Goal: Book appointment/travel/reservation

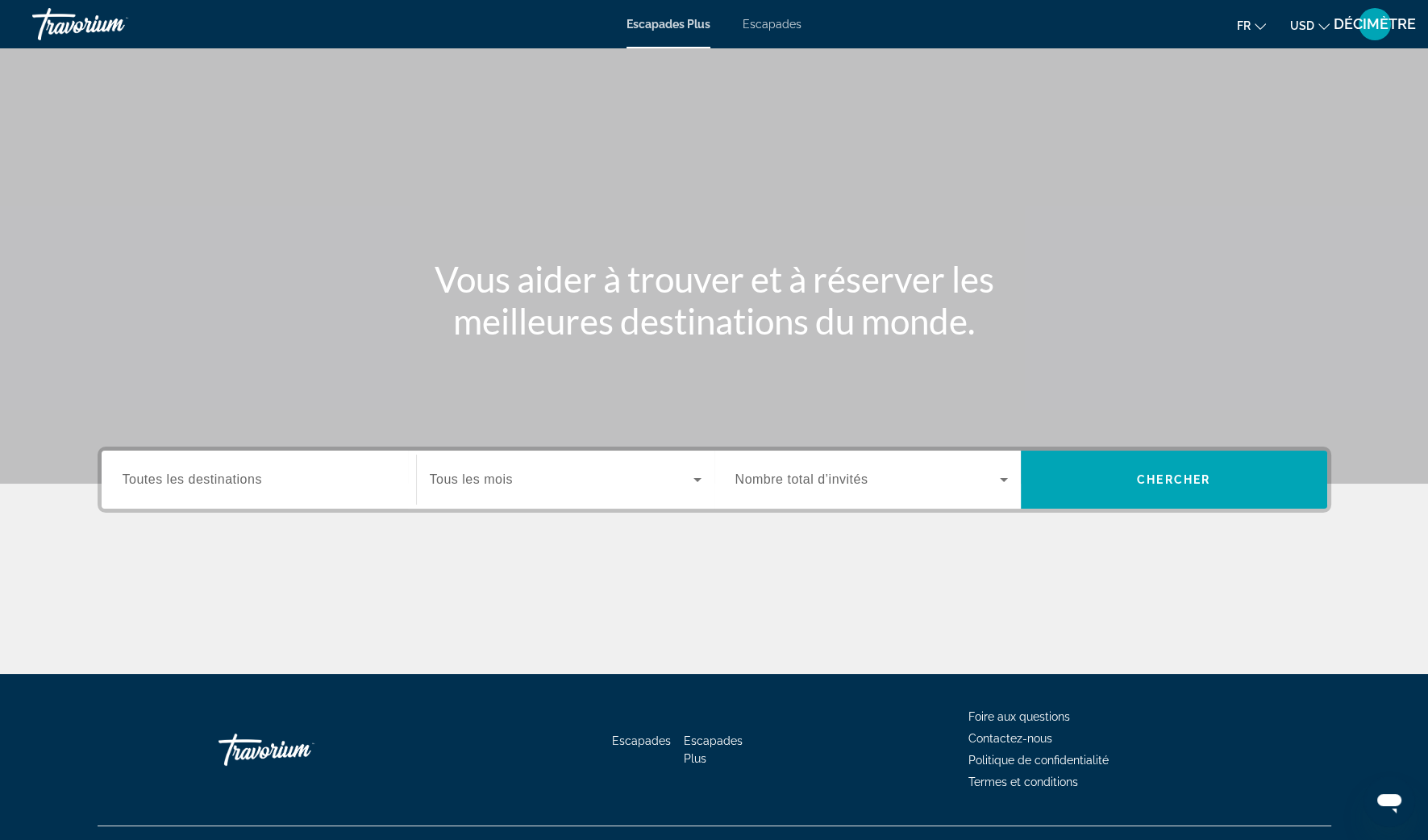
click at [1323, 32] on button "USD USD ($) MXN (Mex$) CAD (Can$) GBP (£) EUR (€) AUD (A$) NZD (NZ$) CNY (CN¥)" at bounding box center [1310, 25] width 39 height 24
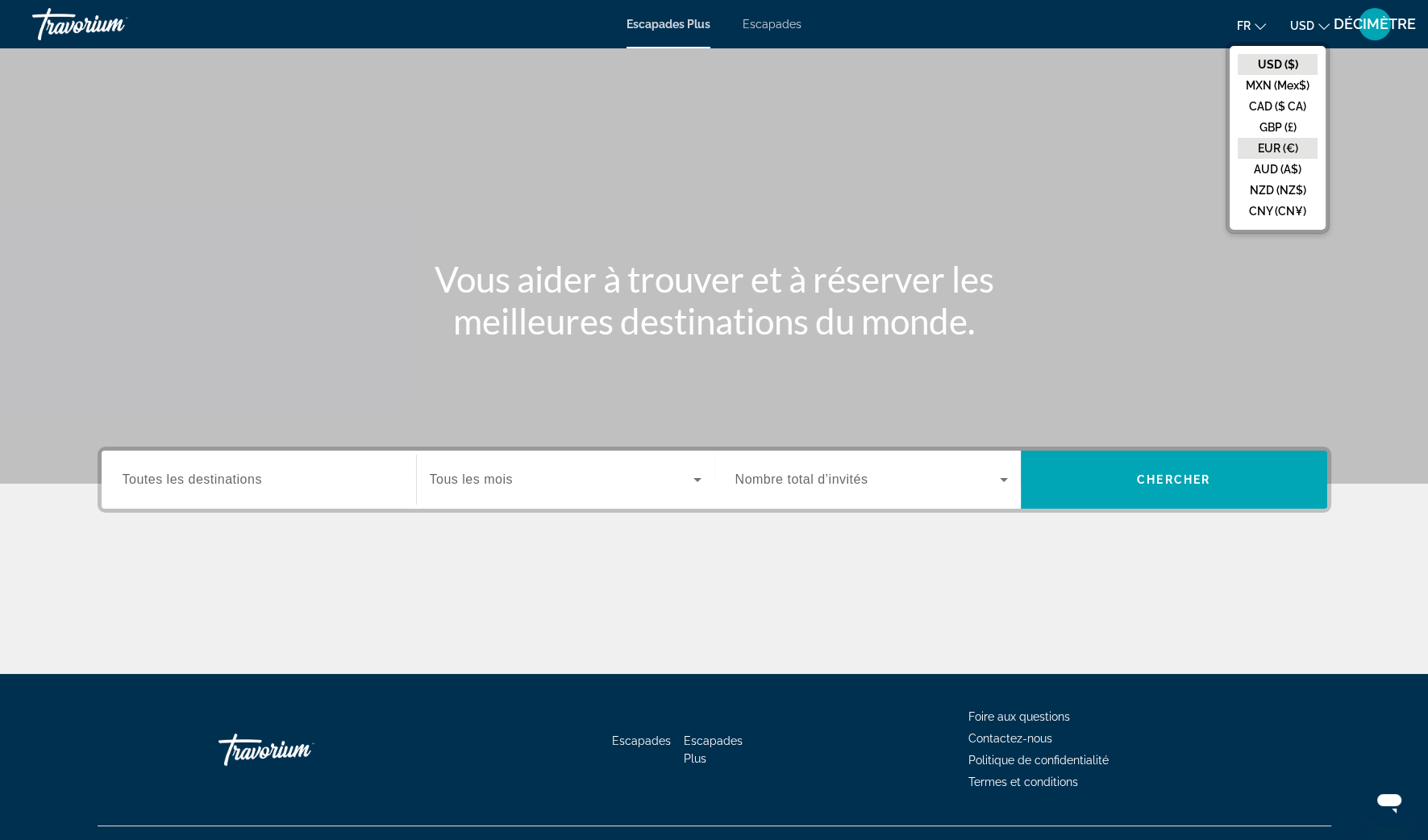
click at [1278, 148] on button "EUR (€)" at bounding box center [1277, 148] width 80 height 21
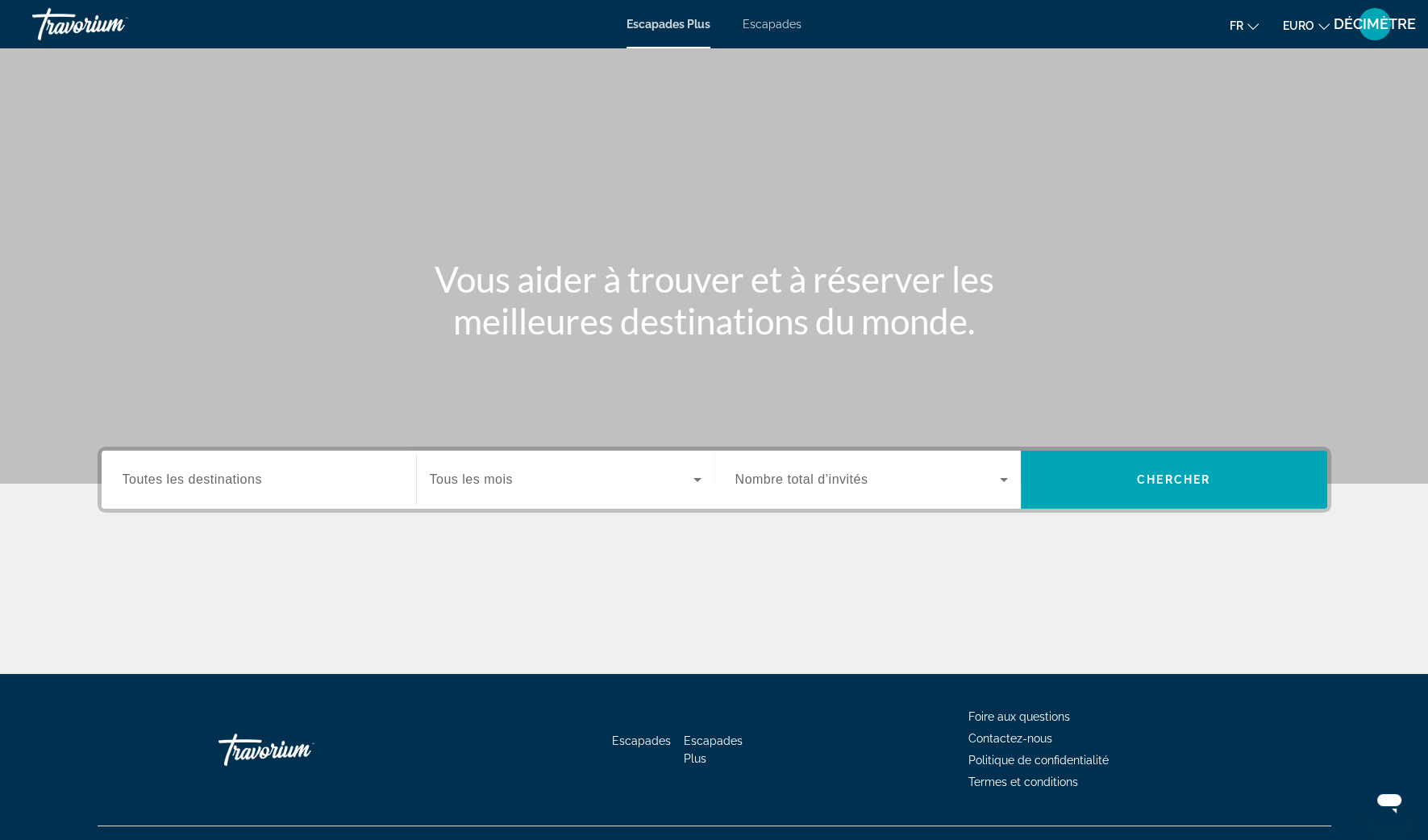
click at [590, 483] on span "Widget de recherche" at bounding box center [562, 480] width 264 height 19
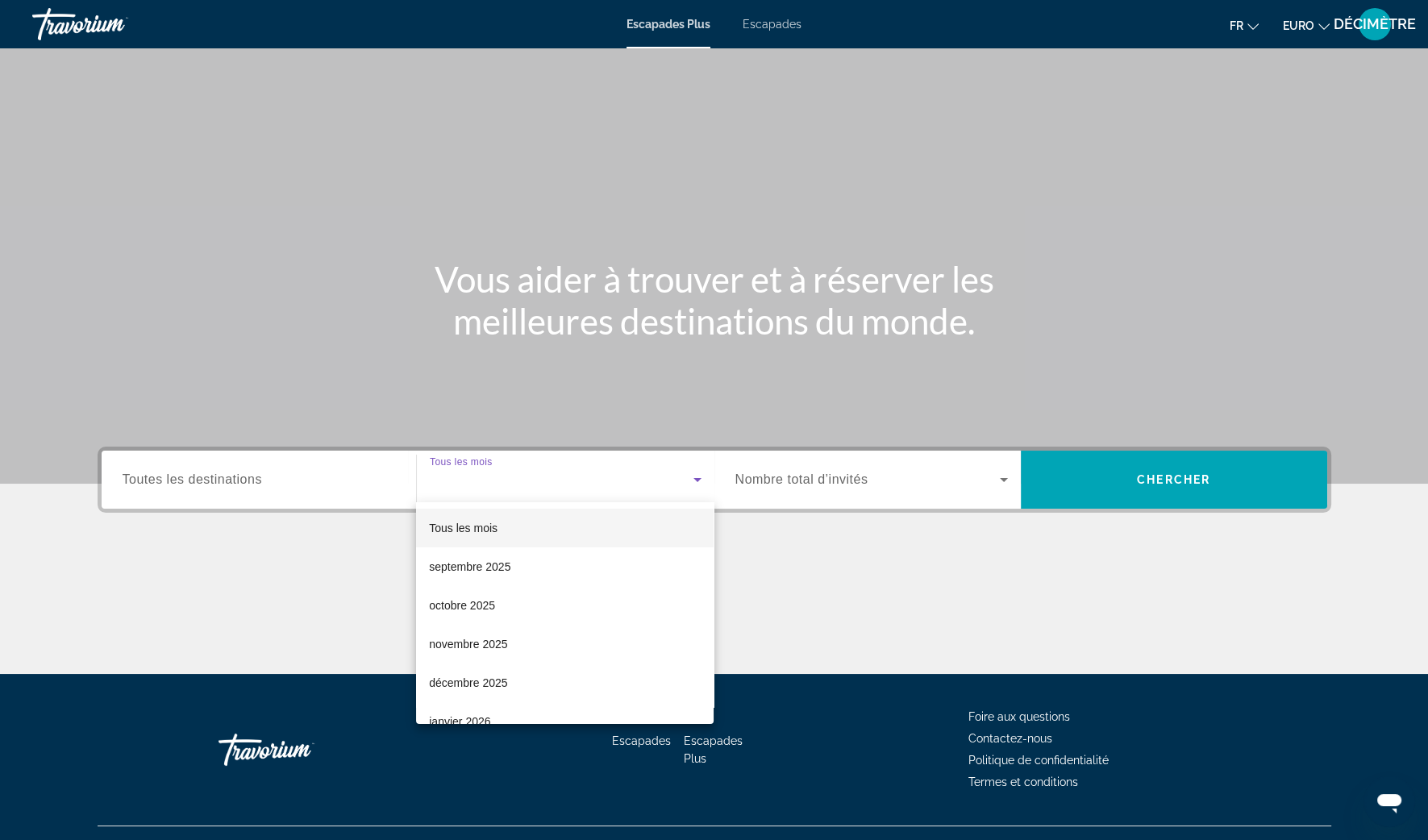
click at [768, 40] on div at bounding box center [714, 420] width 1428 height 840
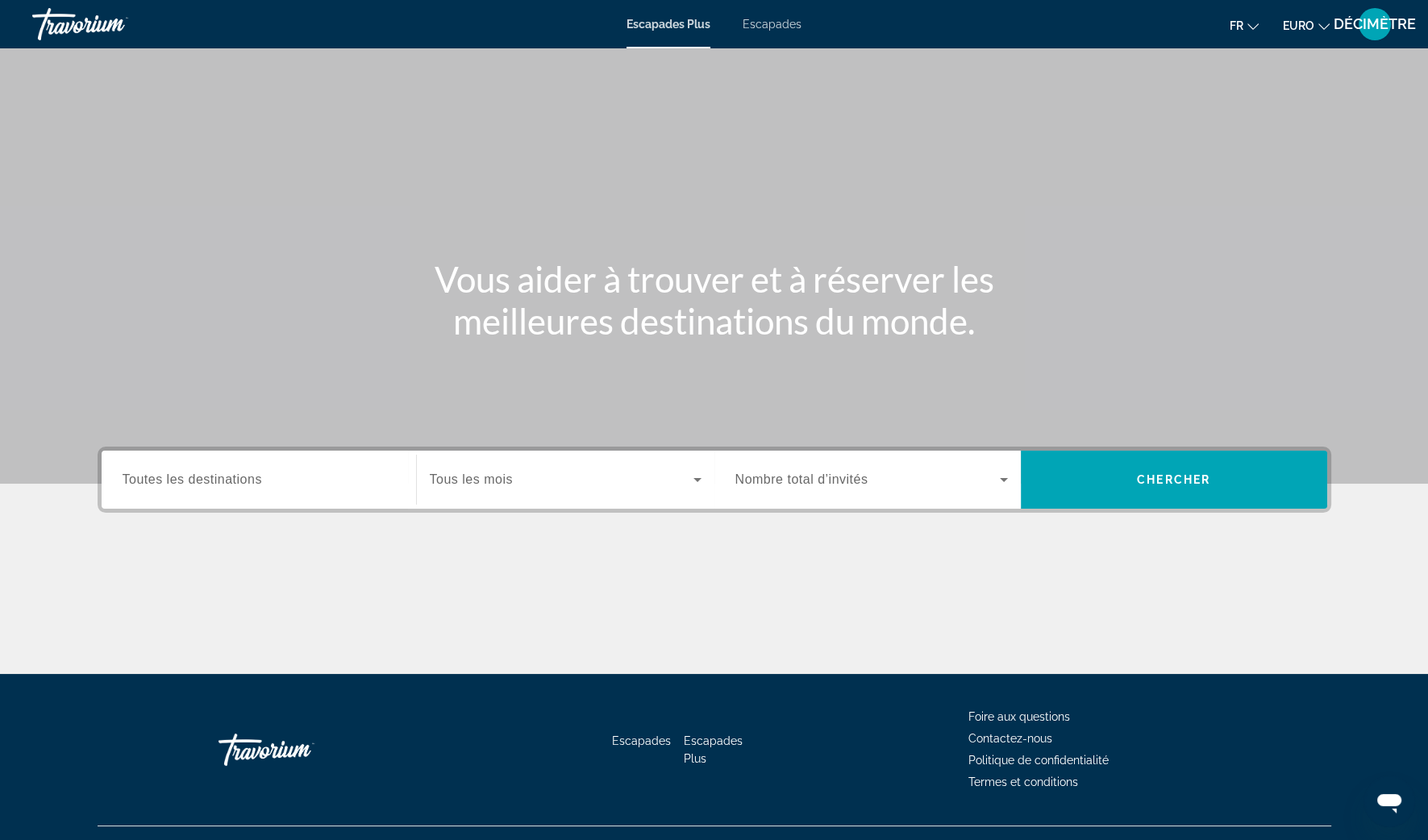
click at [771, 26] on span "Escapades" at bounding box center [772, 24] width 59 height 13
click at [688, 479] on icon "Widget de recherche" at bounding box center [697, 480] width 19 height 19
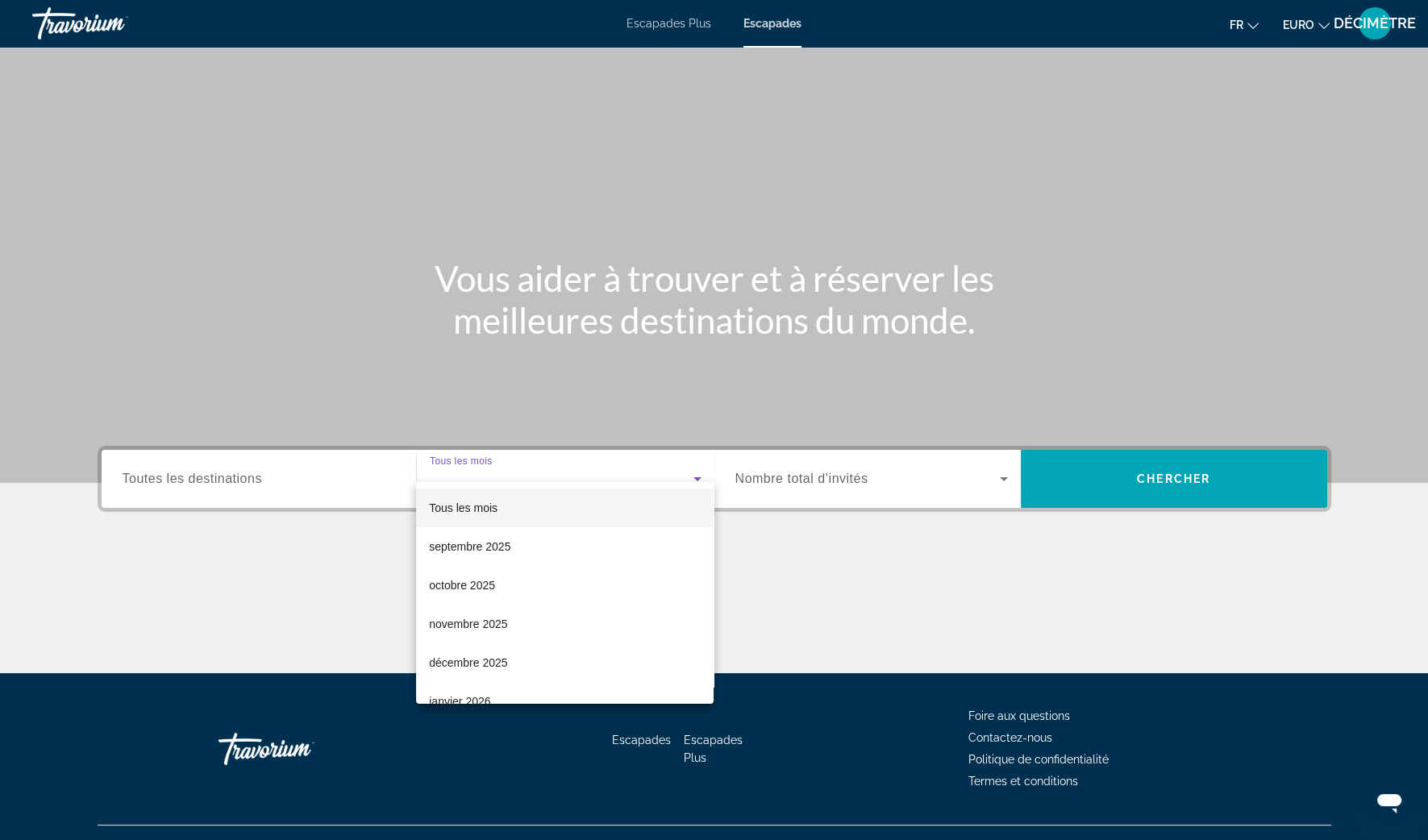
scroll to position [30, 0]
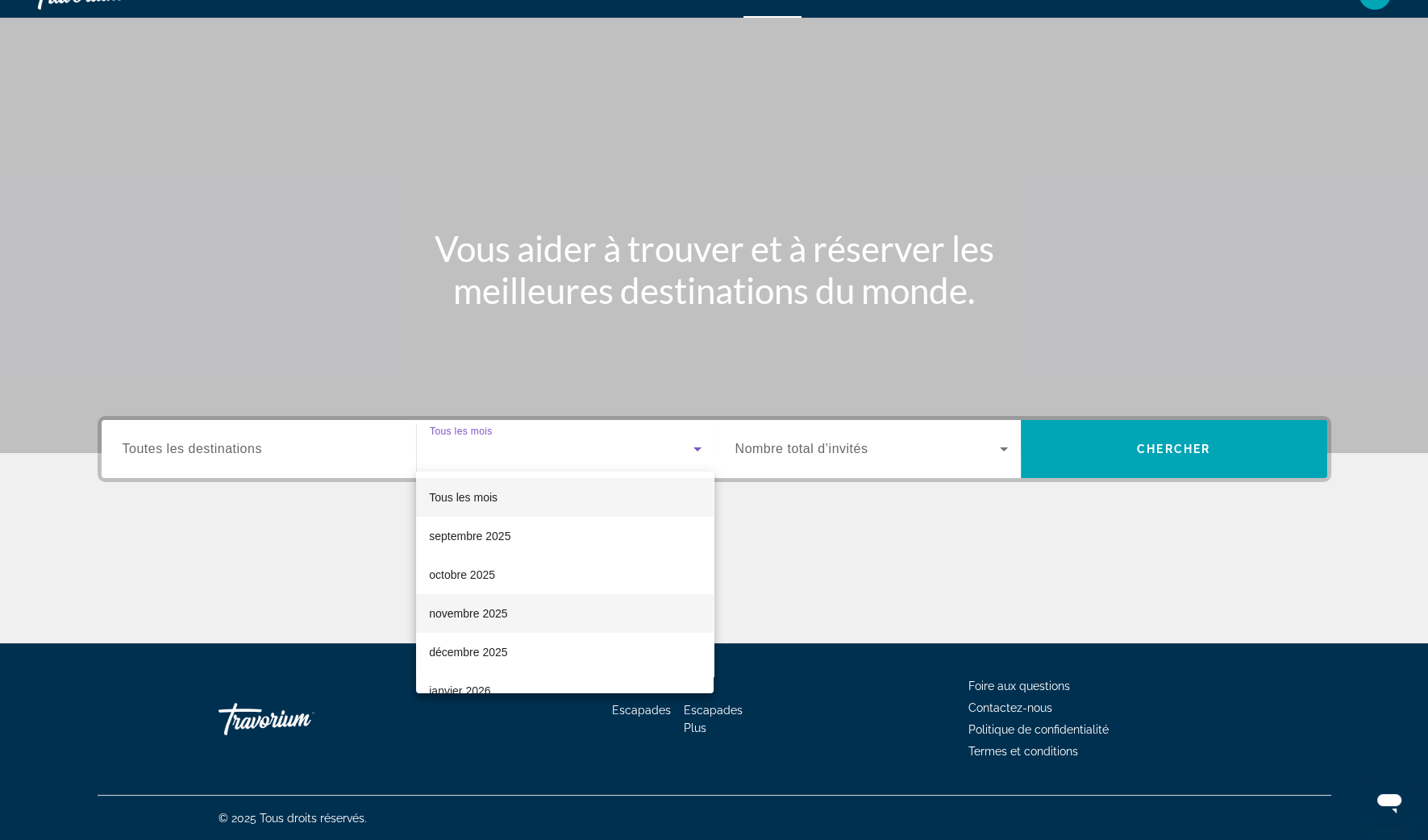
click at [480, 604] on span "novembre 2025" at bounding box center [468, 614] width 78 height 19
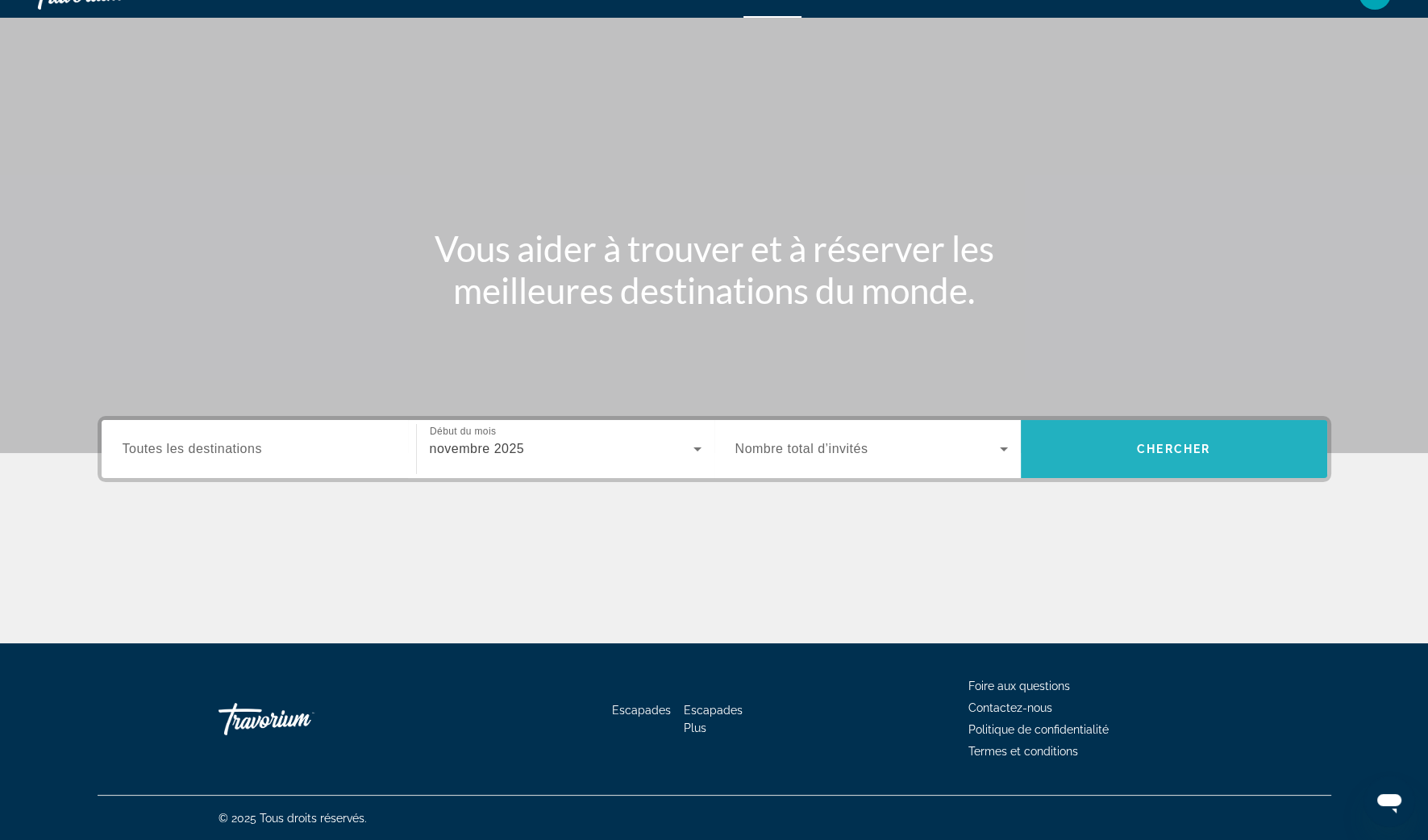
click at [1179, 447] on span "Chercher" at bounding box center [1174, 448] width 73 height 13
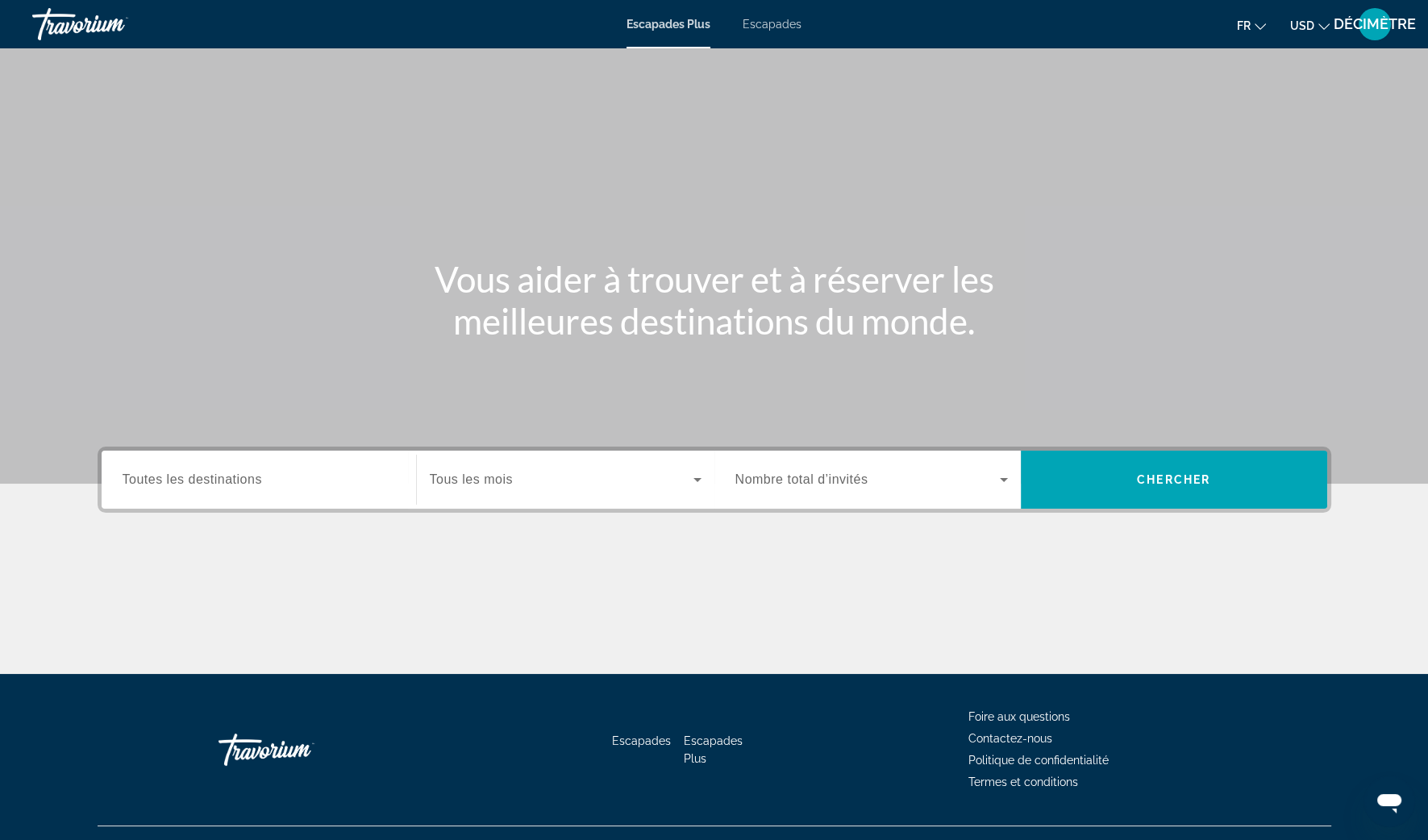
click at [1323, 28] on icon "Changer de devise" at bounding box center [1324, 26] width 11 height 6
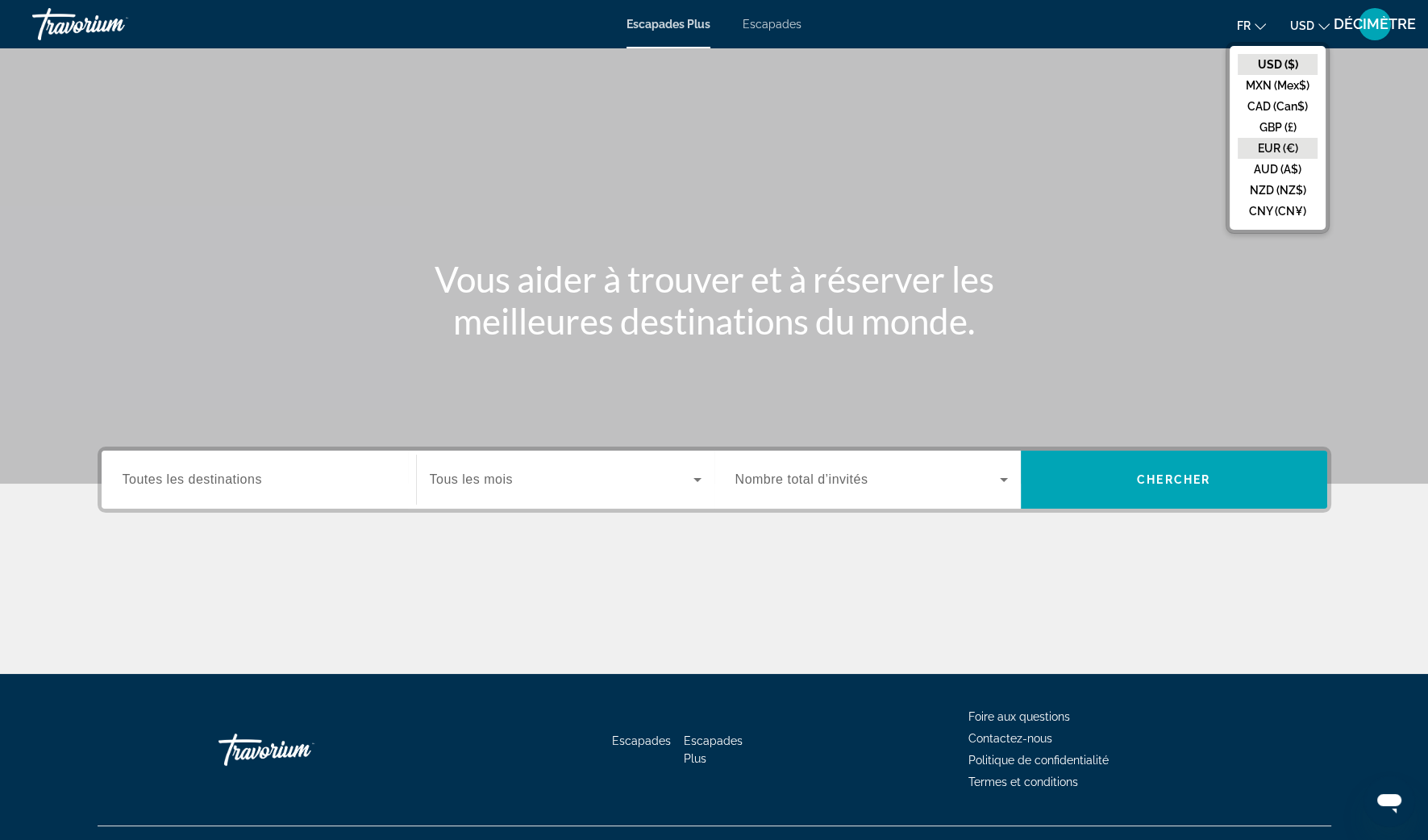
click at [1291, 145] on button "EUR (€)" at bounding box center [1277, 148] width 80 height 21
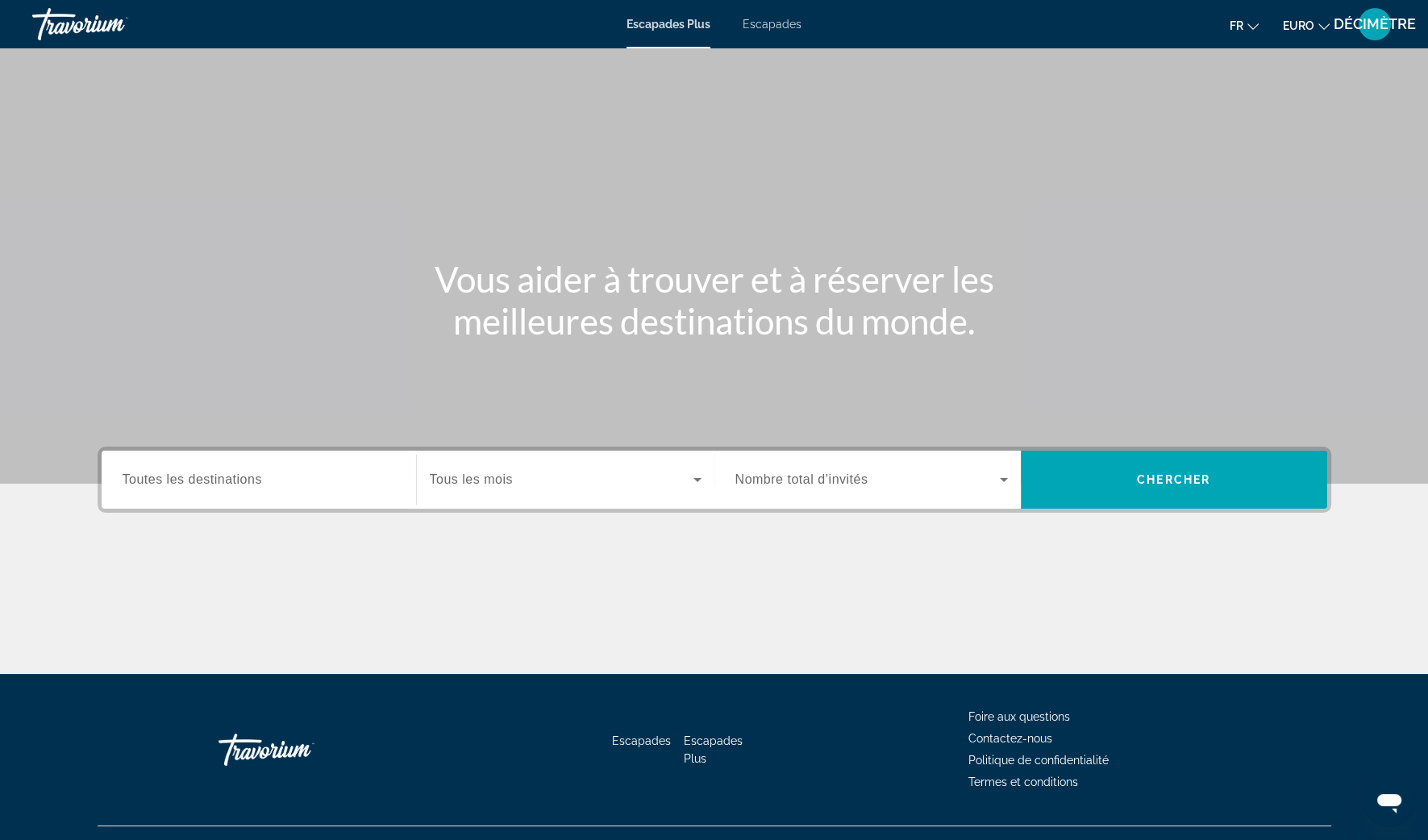
click at [767, 22] on span "Escapades" at bounding box center [772, 24] width 59 height 13
click at [576, 490] on div "Widget de recherche" at bounding box center [566, 480] width 272 height 45
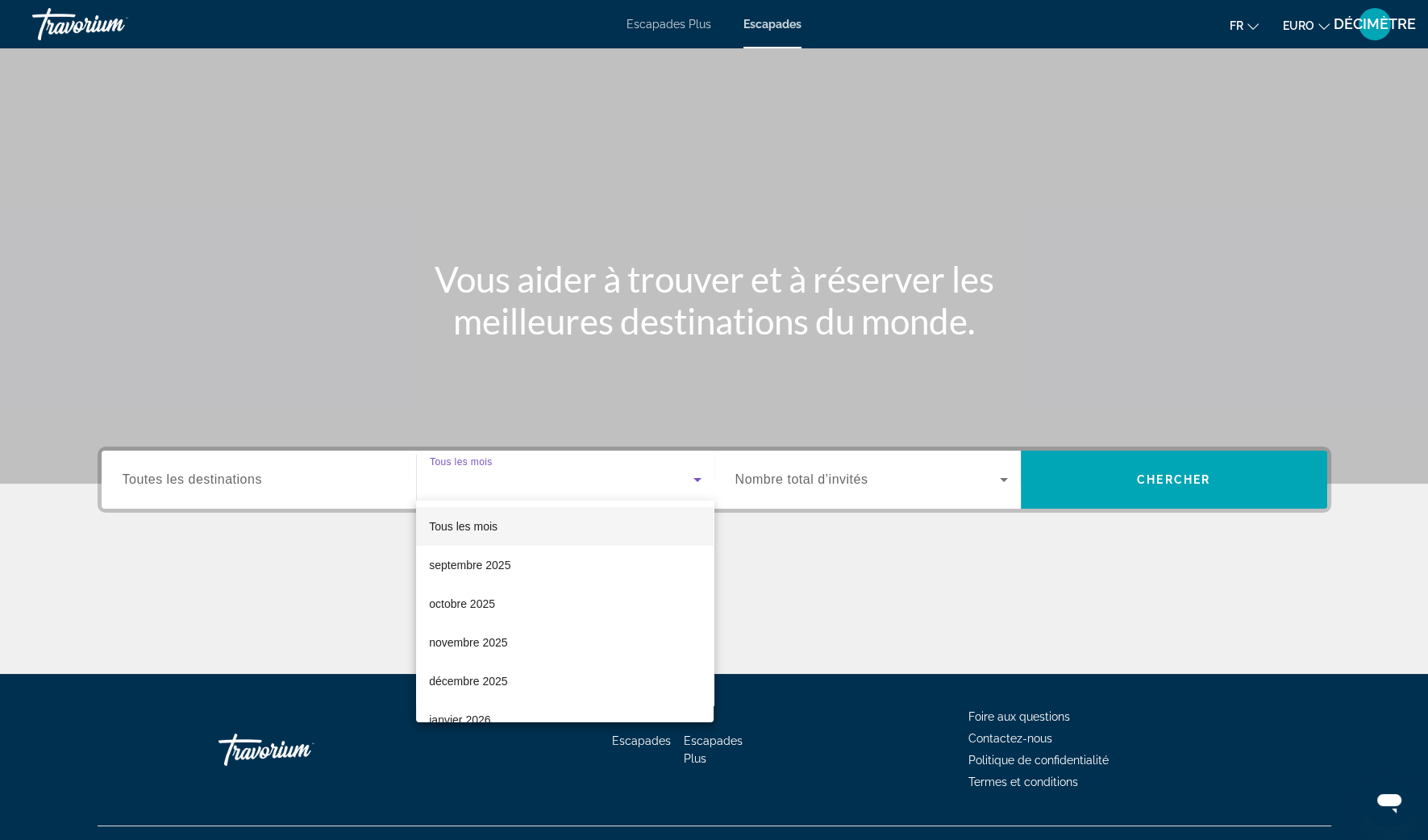
scroll to position [30, 0]
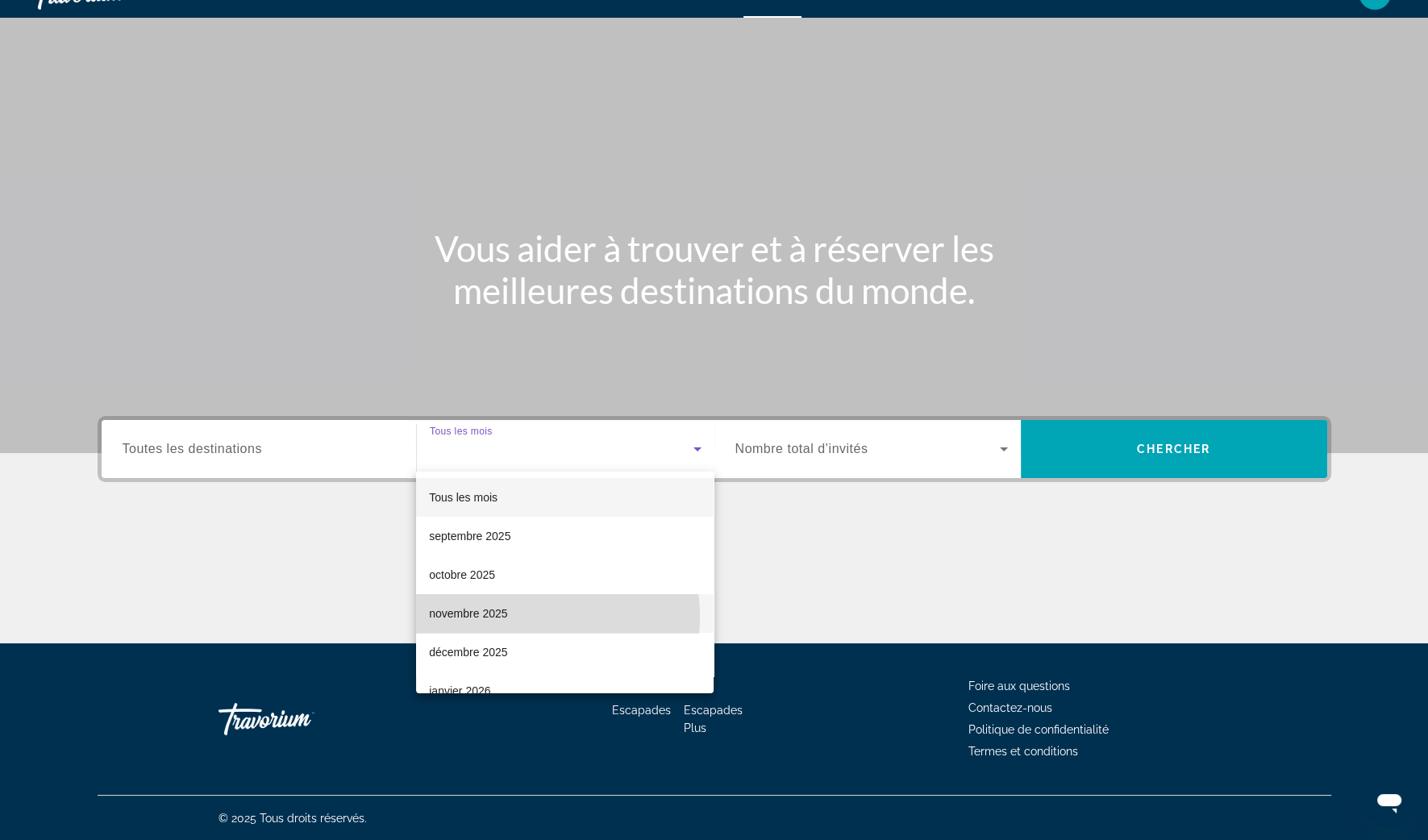
click at [504, 617] on font "novembre 2025" at bounding box center [468, 613] width 78 height 13
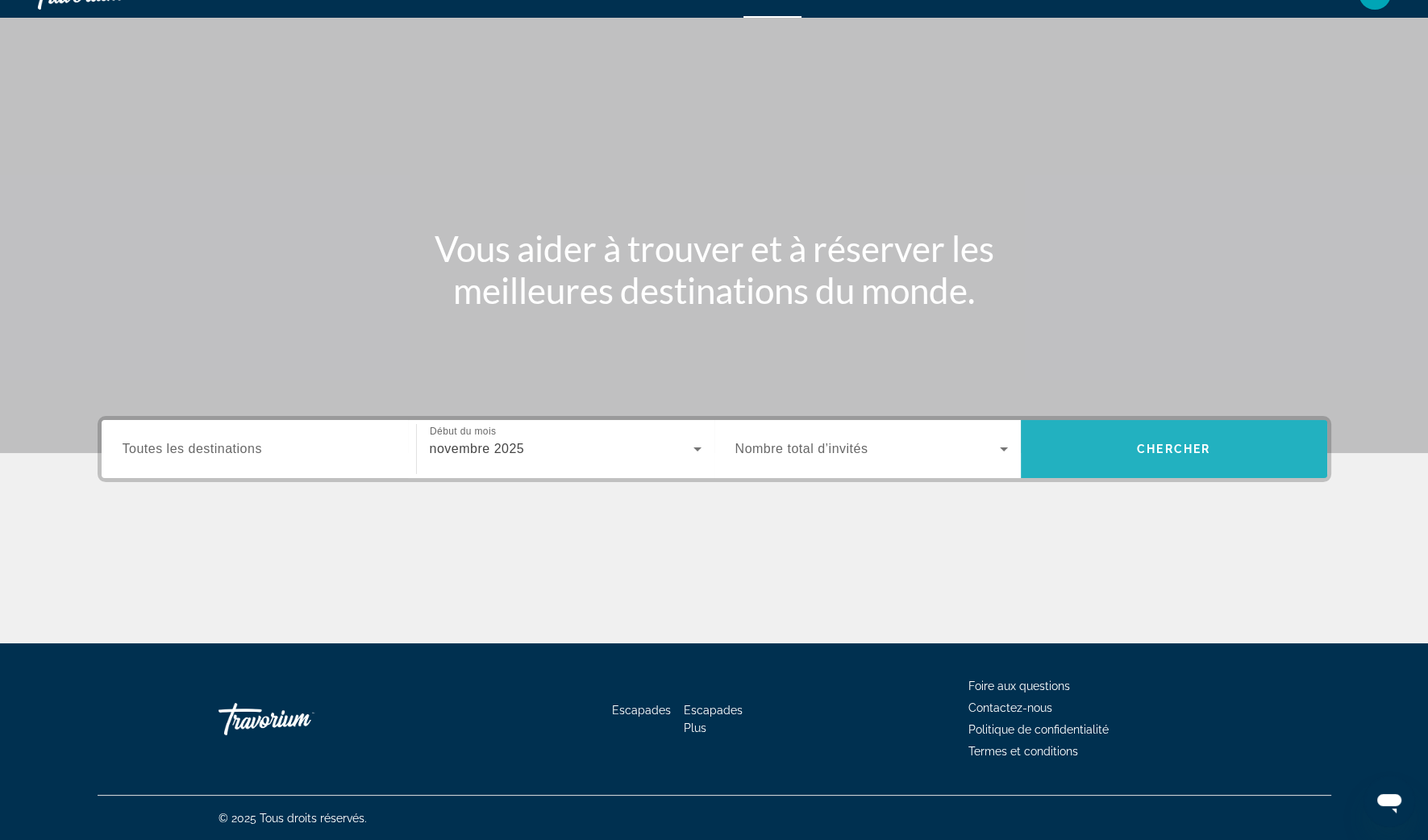
click at [1163, 451] on span "Chercher" at bounding box center [1174, 448] width 73 height 13
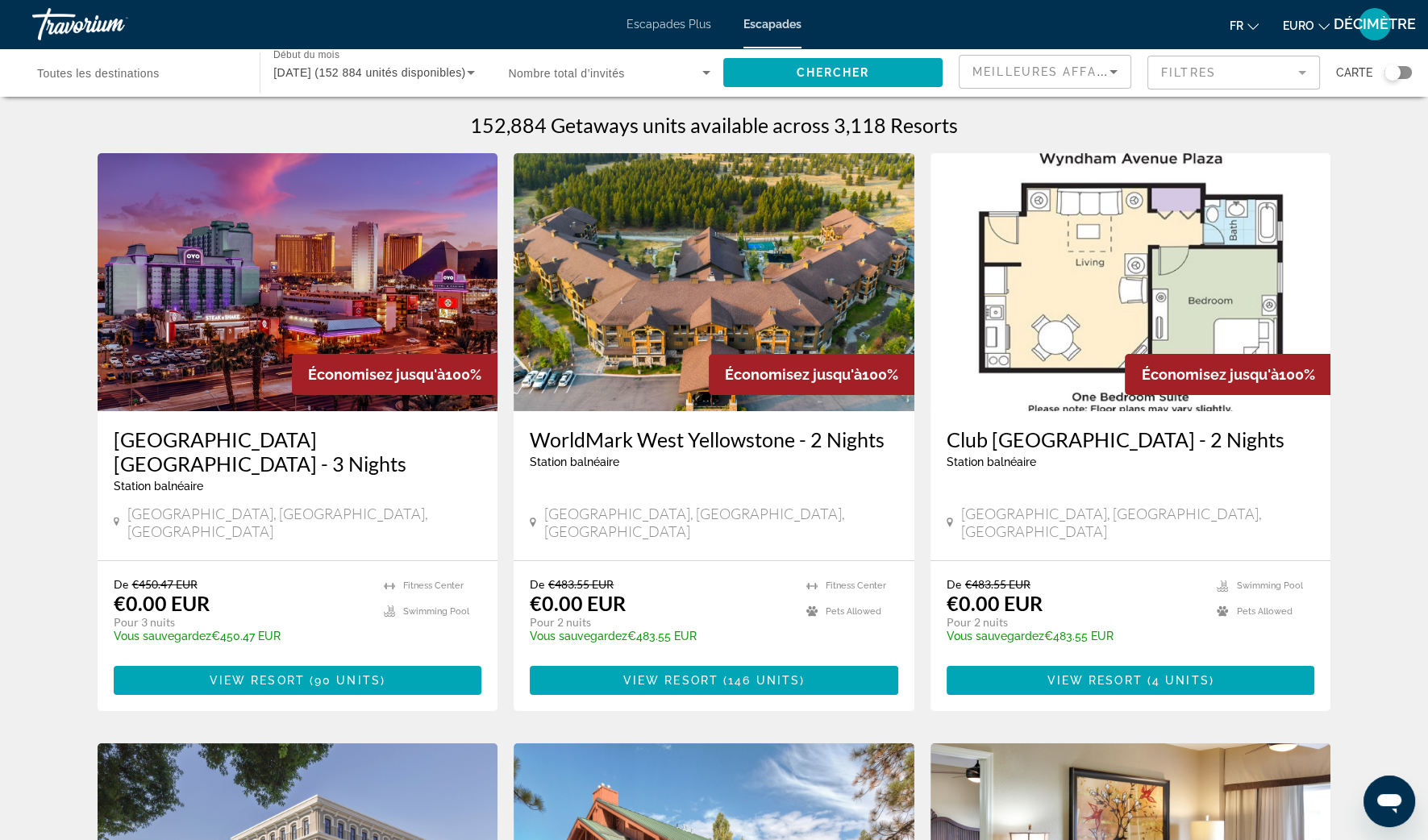
click at [1387, 79] on div "Widget de recherche" at bounding box center [1392, 72] width 17 height 17
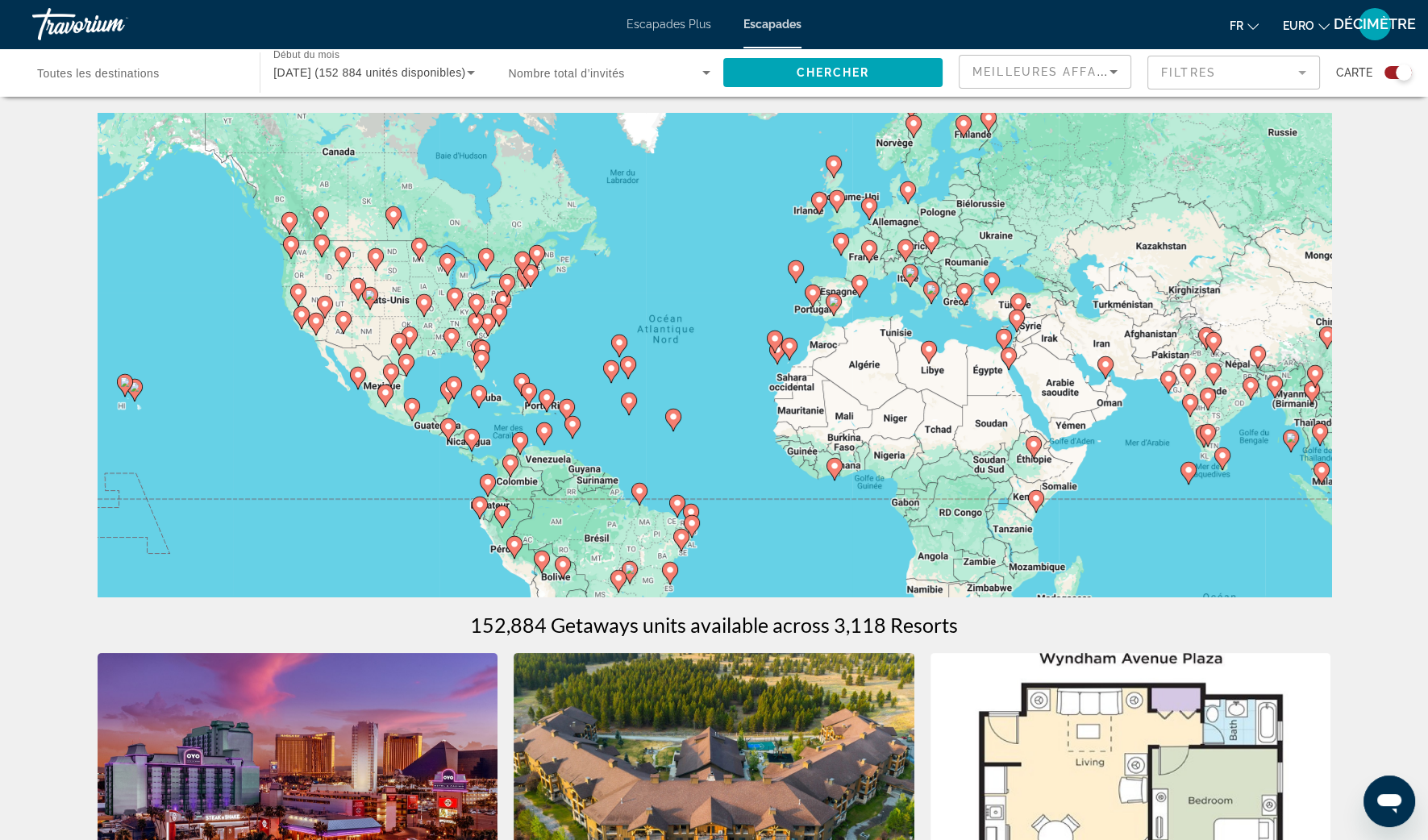
click at [1386, 81] on div "Carte" at bounding box center [1373, 72] width 76 height 36
click at [1408, 74] on div "Widget de recherche" at bounding box center [1404, 72] width 17 height 17
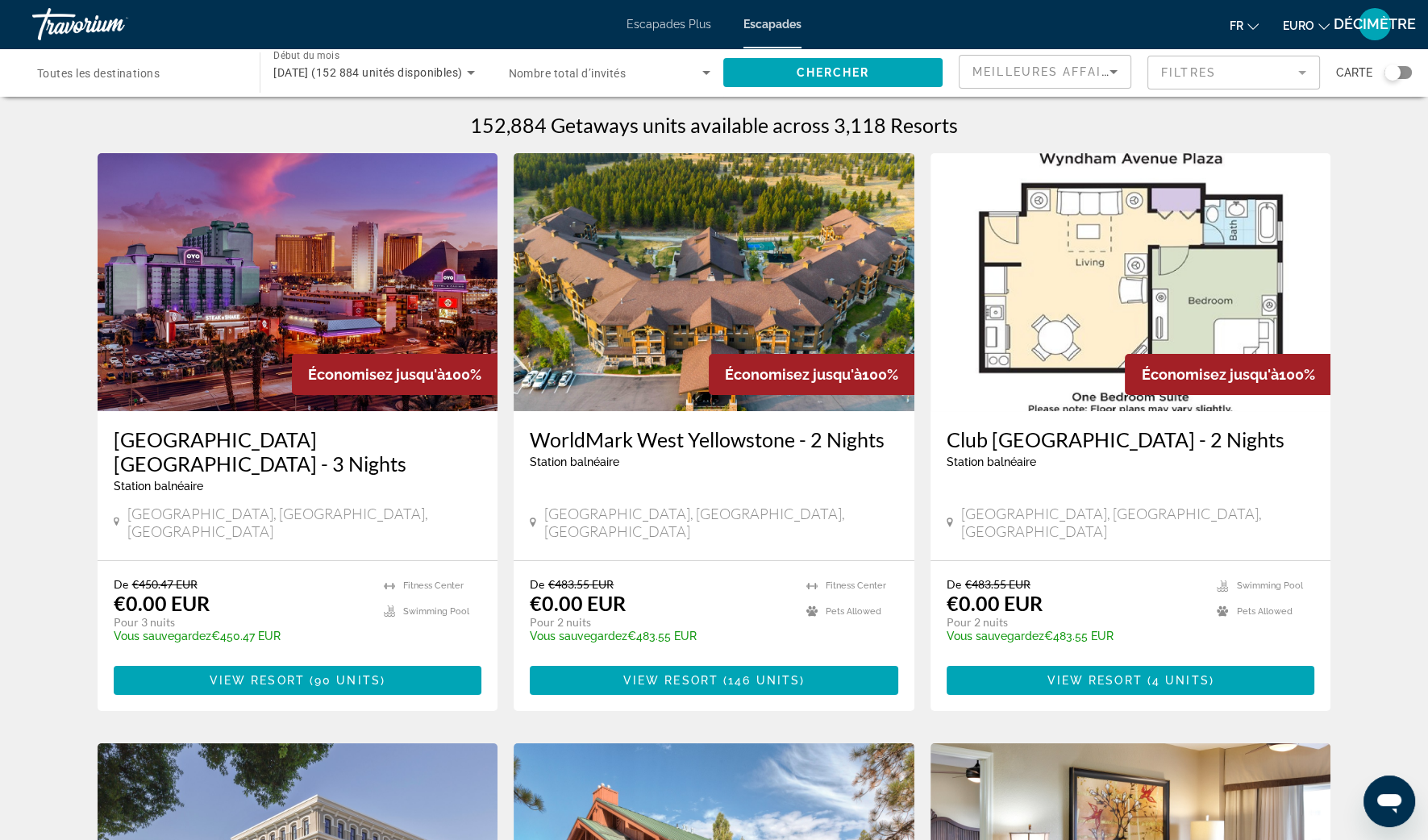
click at [1408, 74] on div "Widget de recherche" at bounding box center [1398, 72] width 27 height 13
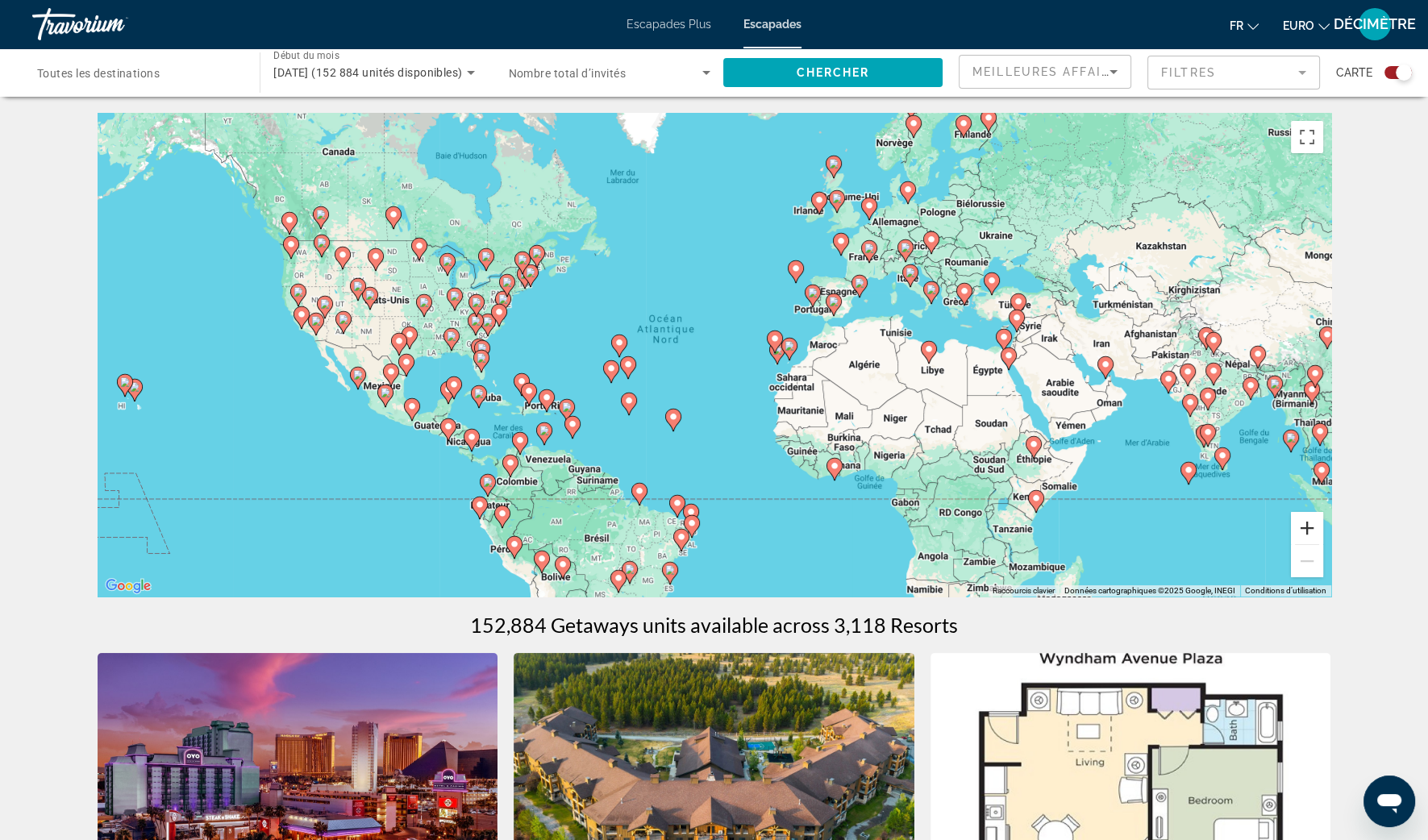
click at [1305, 536] on button "Zoom avant" at bounding box center [1307, 528] width 32 height 32
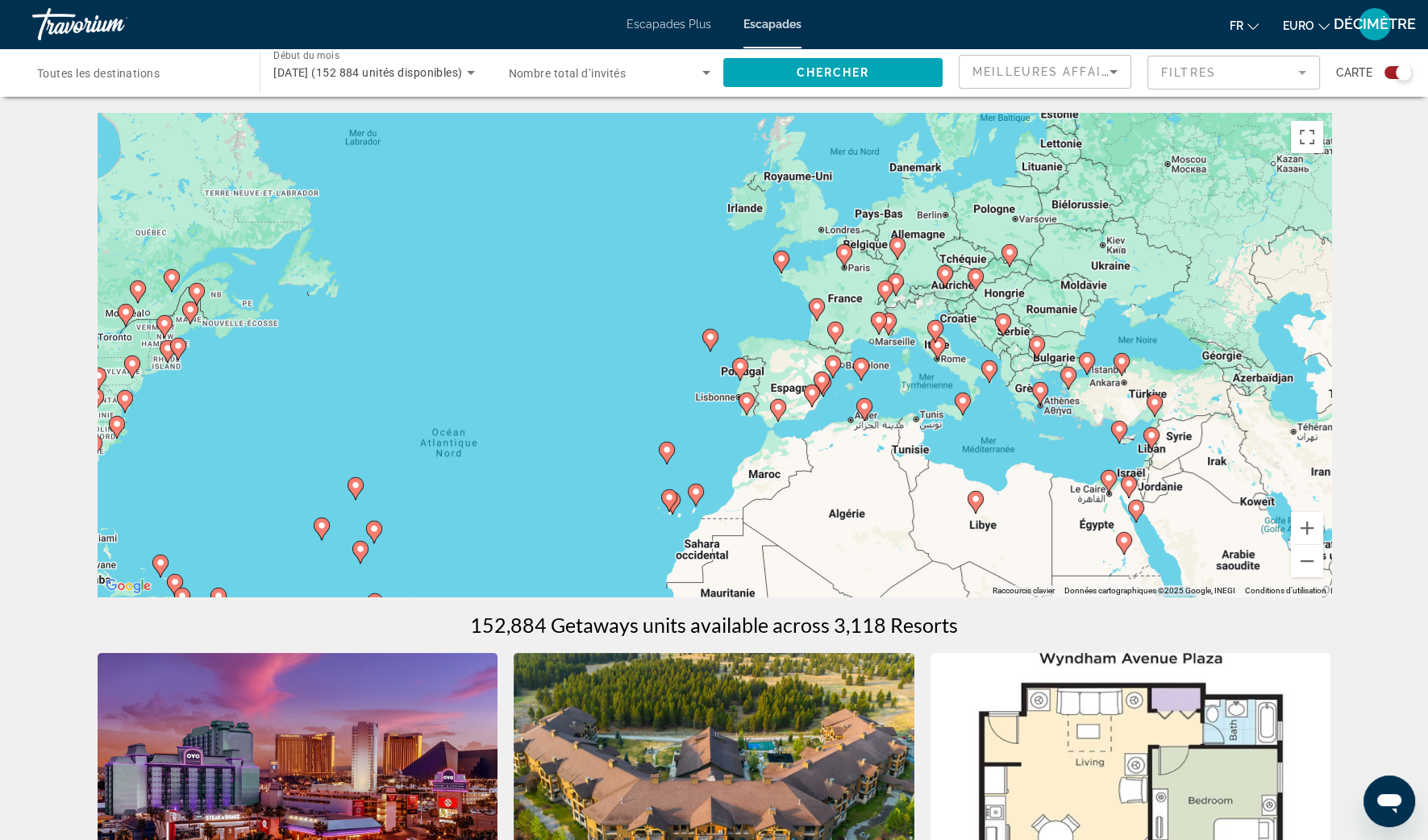
drag, startPoint x: 1108, startPoint y: 396, endPoint x: 937, endPoint y: 542, distance: 224.8
click at [937, 542] on div "Pour activer le glissement avec le clavier, appuyez sur Alt+Entrée. Une fois ce…" at bounding box center [714, 355] width 1234 height 484
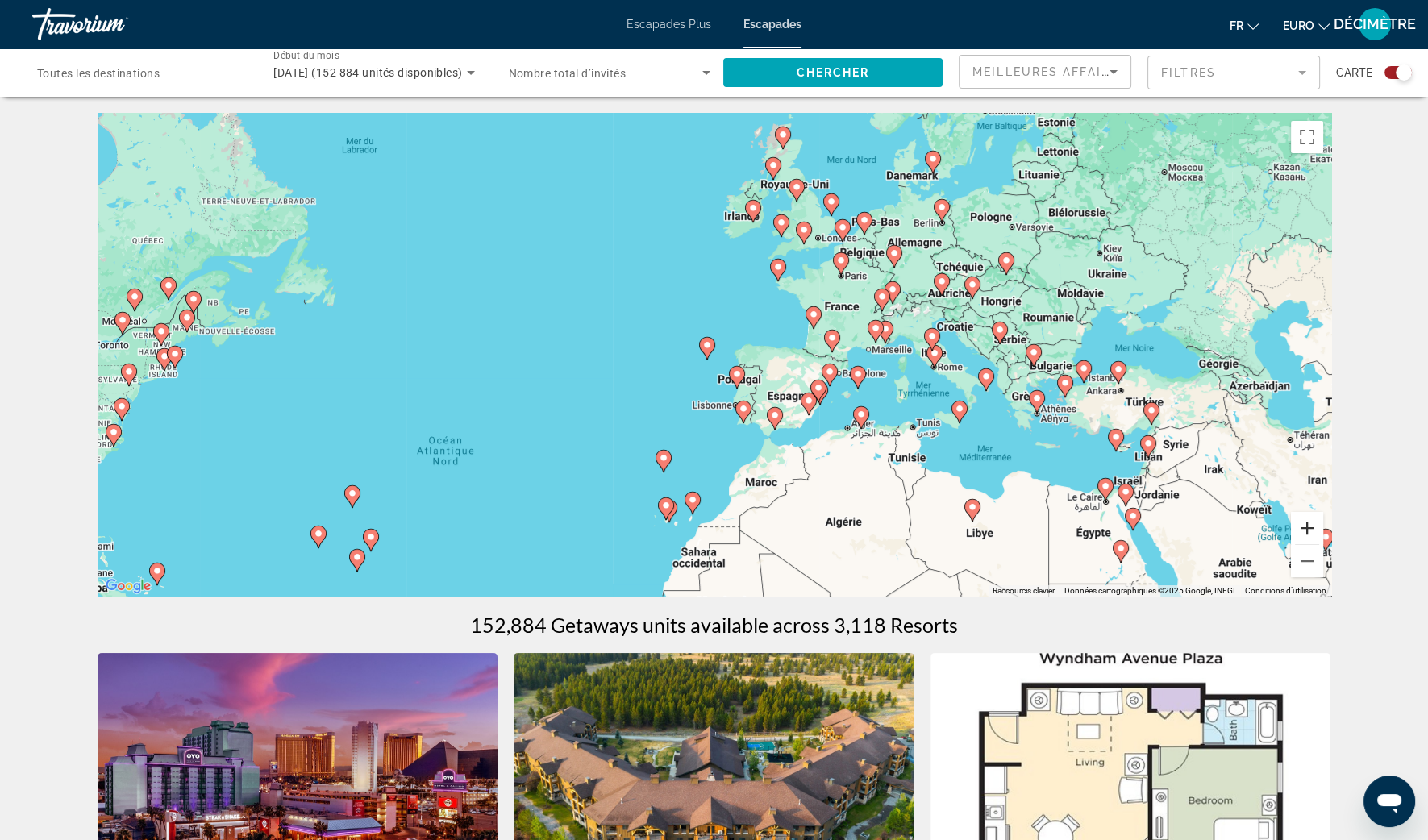
click at [1303, 531] on button "Zoom avant" at bounding box center [1307, 528] width 32 height 32
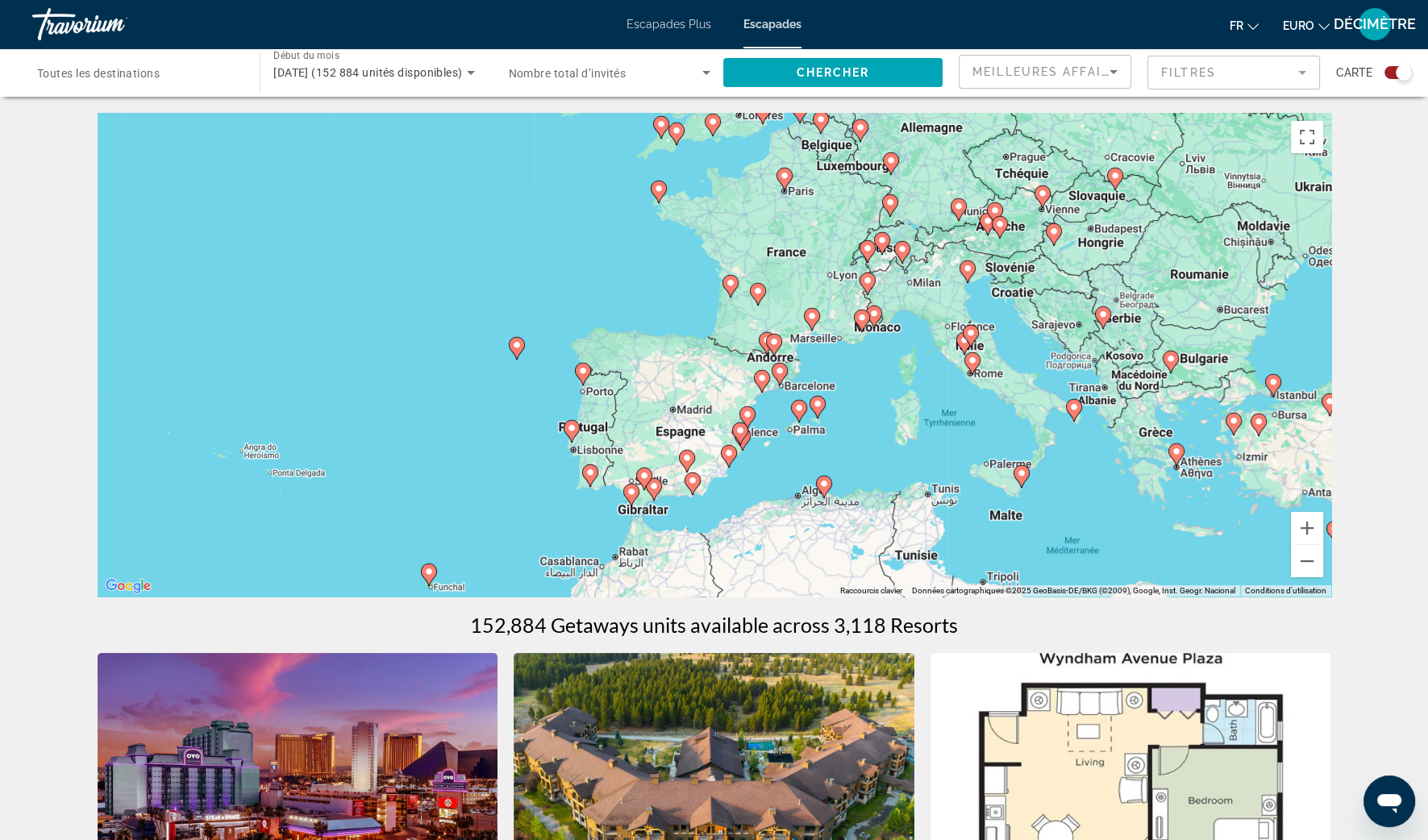
drag, startPoint x: 1054, startPoint y: 467, endPoint x: 864, endPoint y: 472, distance: 190.1
click at [865, 471] on div "Pour activer le glissement avec le clavier, appuyez sur Alt+Entrée. Une fois ce…" at bounding box center [714, 355] width 1234 height 484
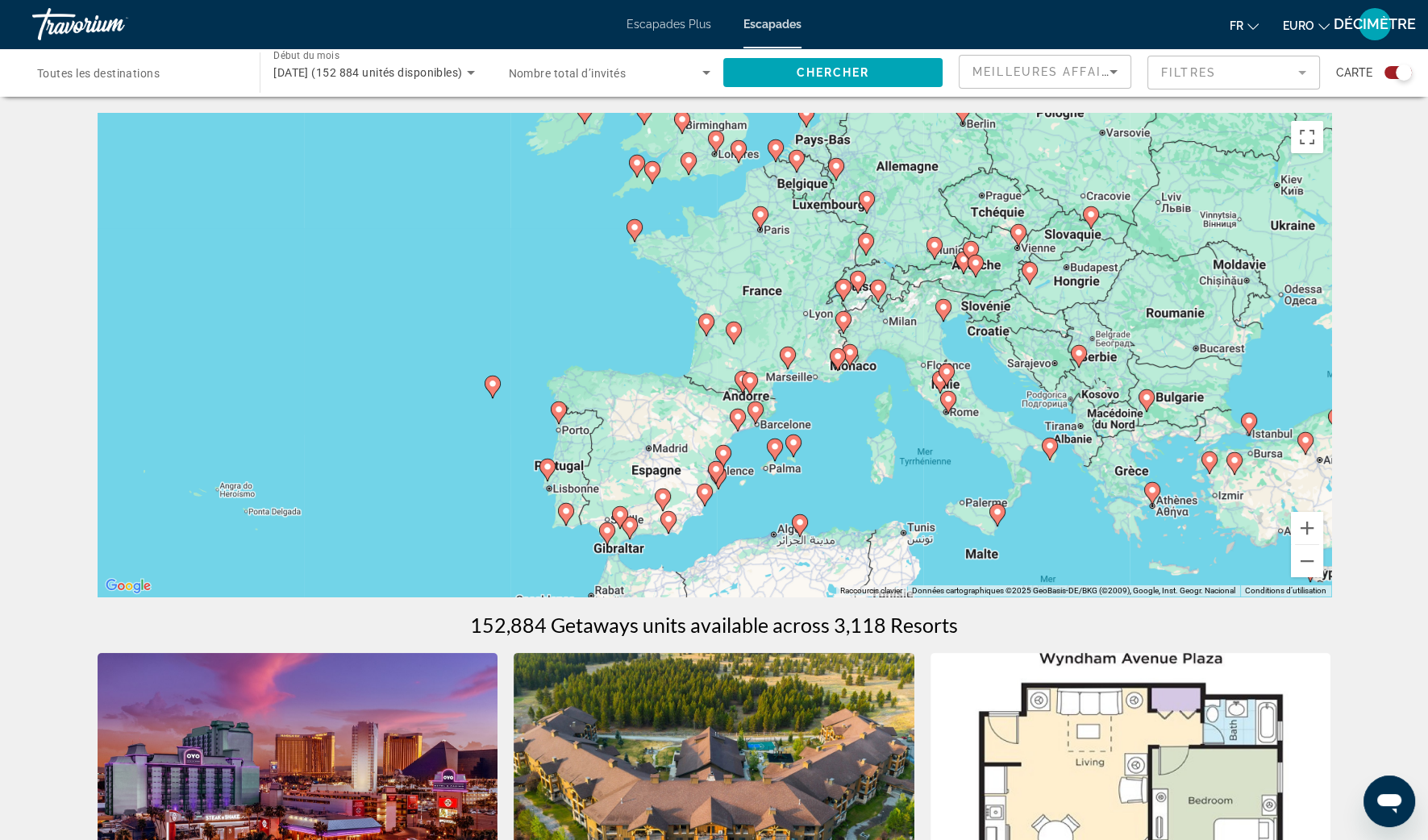
drag, startPoint x: 1088, startPoint y: 512, endPoint x: 1066, endPoint y: 544, distance: 38.8
click at [1066, 544] on div "Pour activer le glissement avec le clavier, appuyez sur Alt+Entrée. Une fois ce…" at bounding box center [714, 355] width 1234 height 484
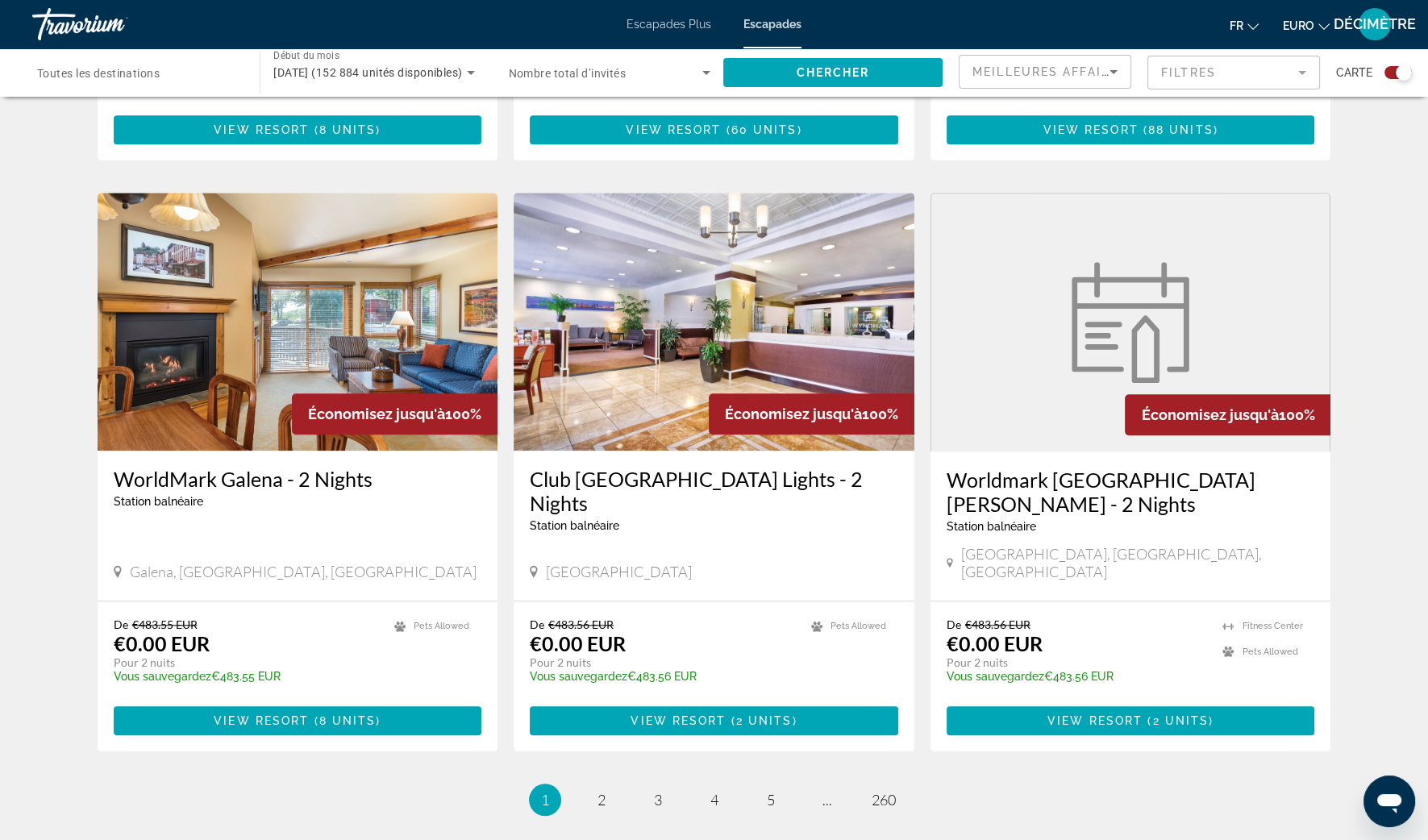
scroll to position [2315, 0]
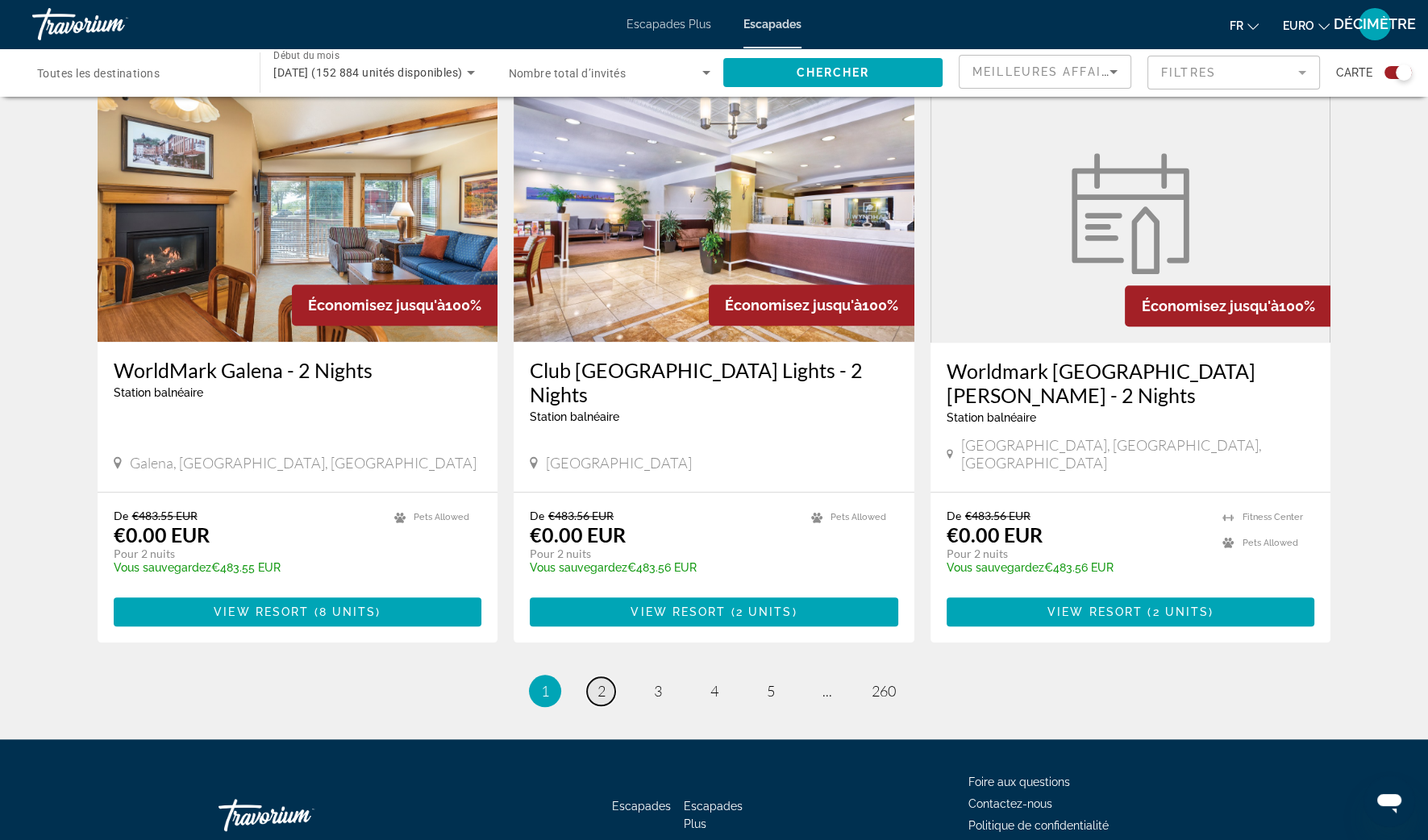
click at [594, 677] on link "page 2" at bounding box center [601, 691] width 28 height 28
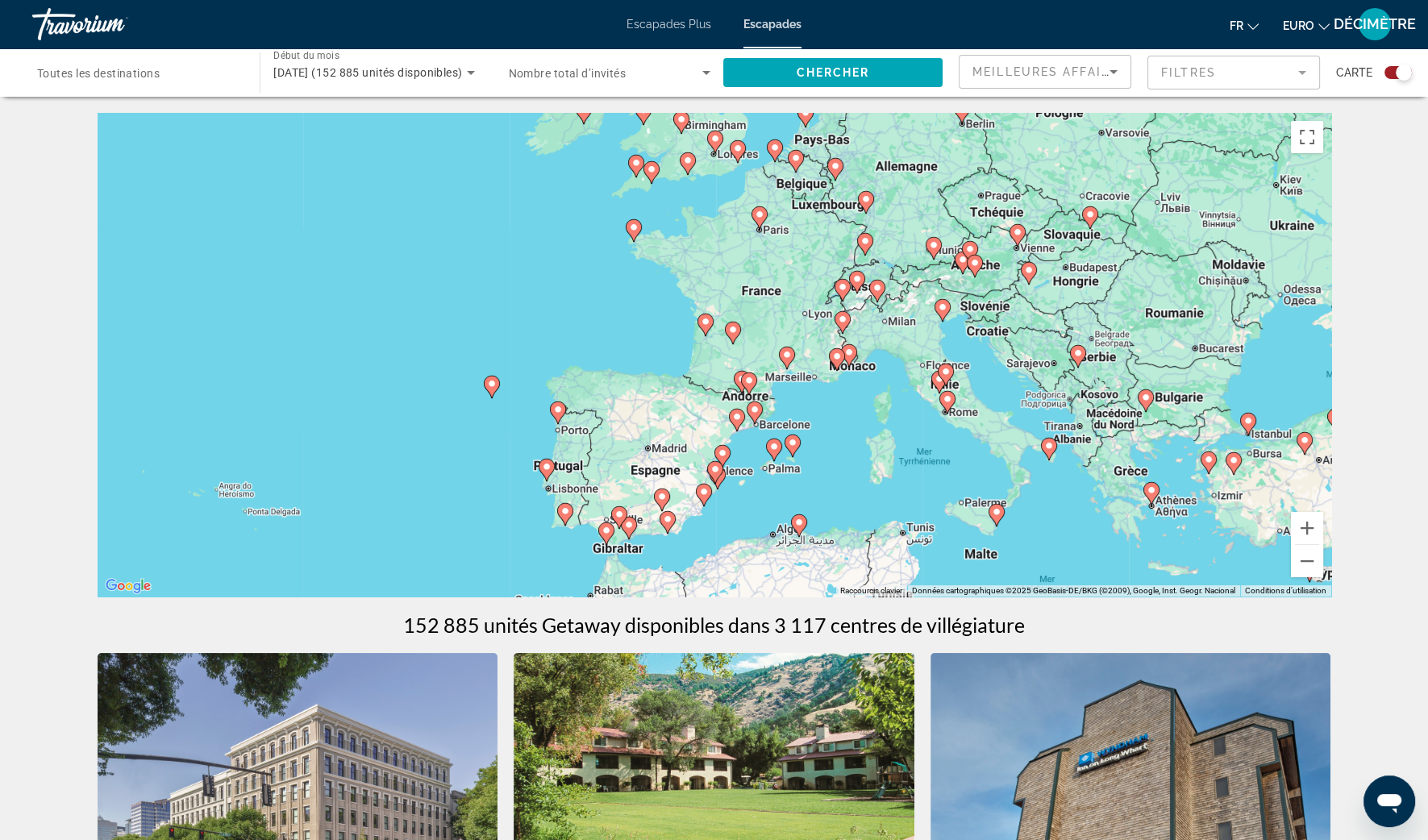
click at [365, 72] on span "novembre 2025 (152 885 unités disponibles)" at bounding box center [367, 72] width 189 height 13
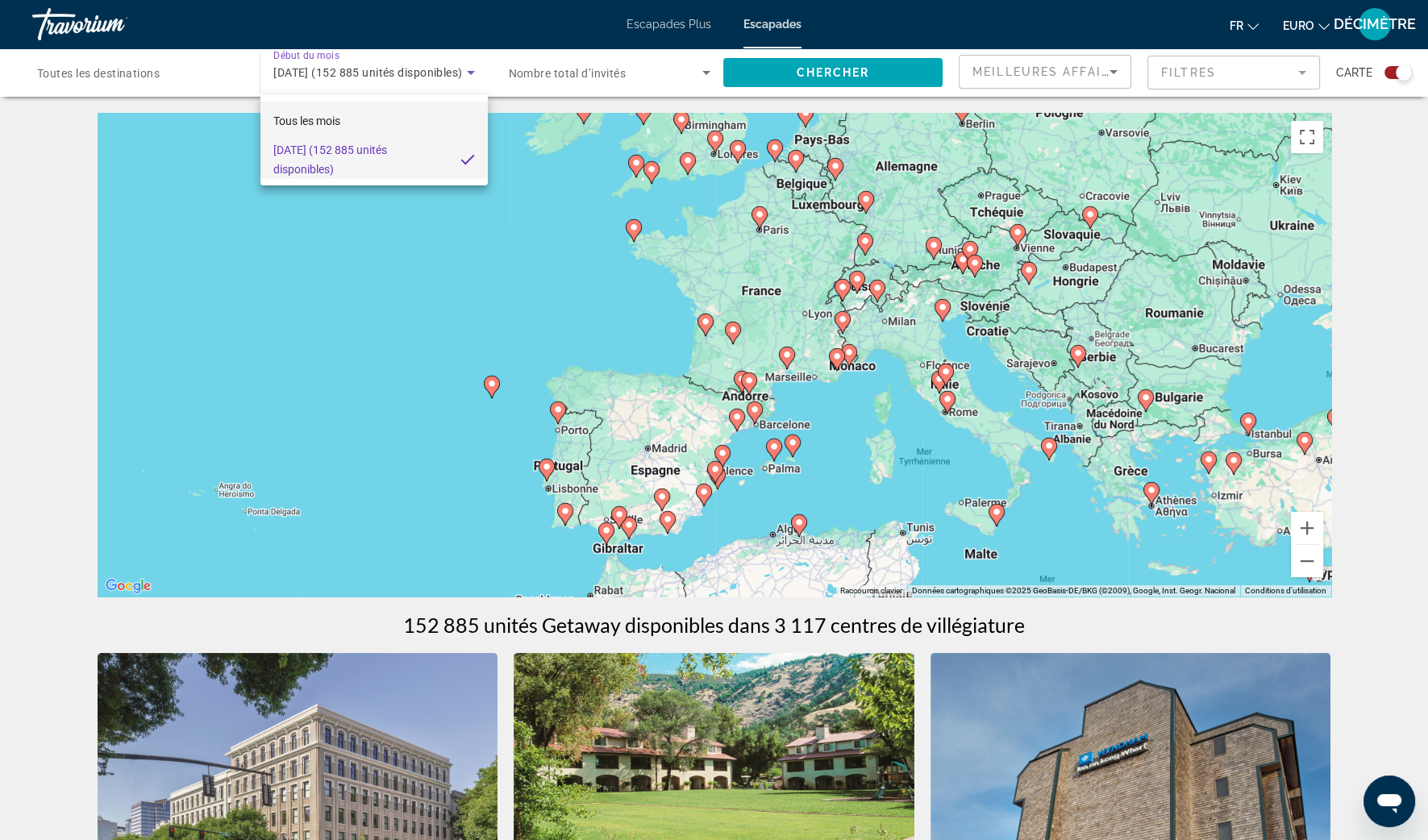
click at [326, 113] on span "Tous les mois" at bounding box center [306, 121] width 67 height 19
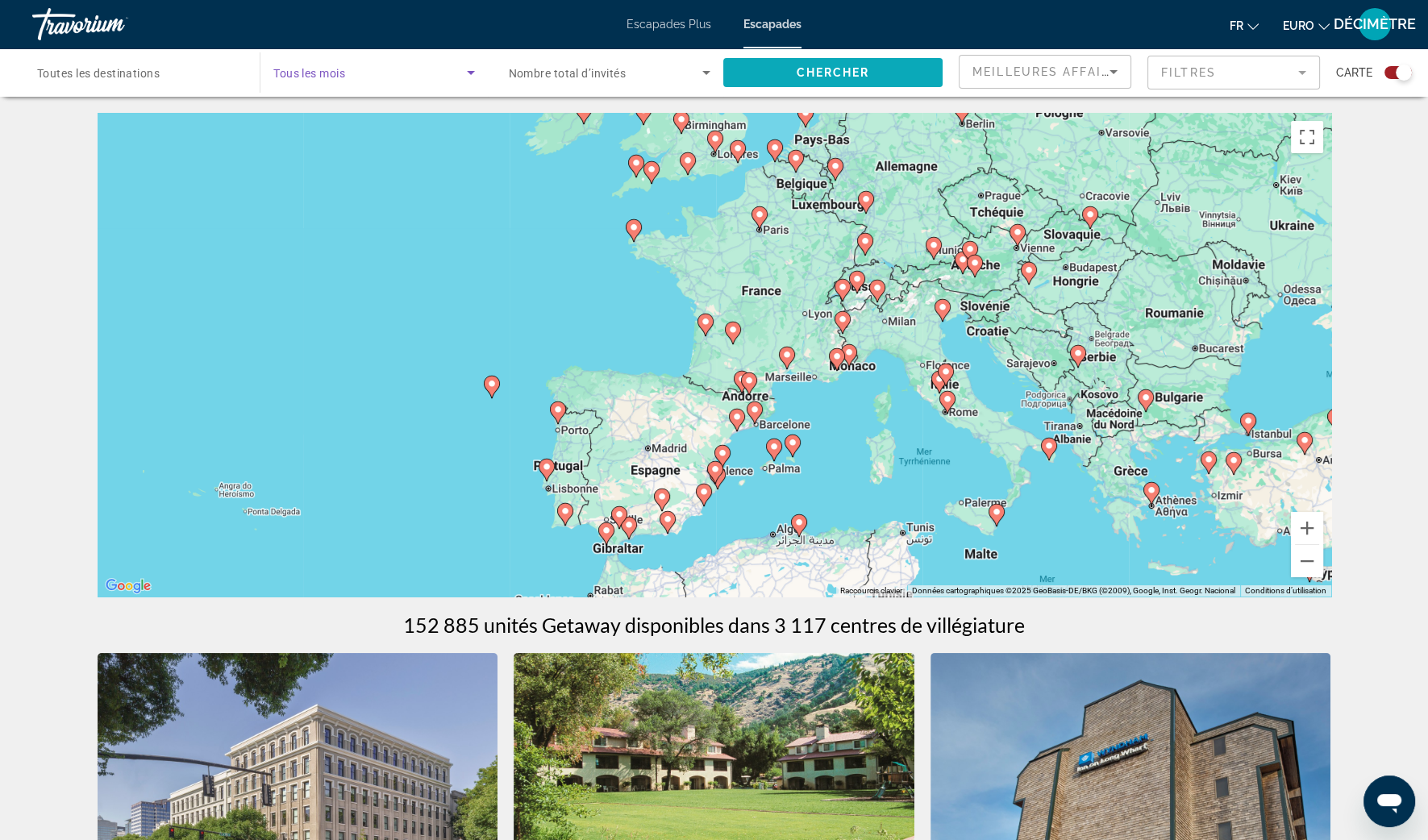
click at [792, 64] on span "Widget de recherche" at bounding box center [833, 72] width 219 height 38
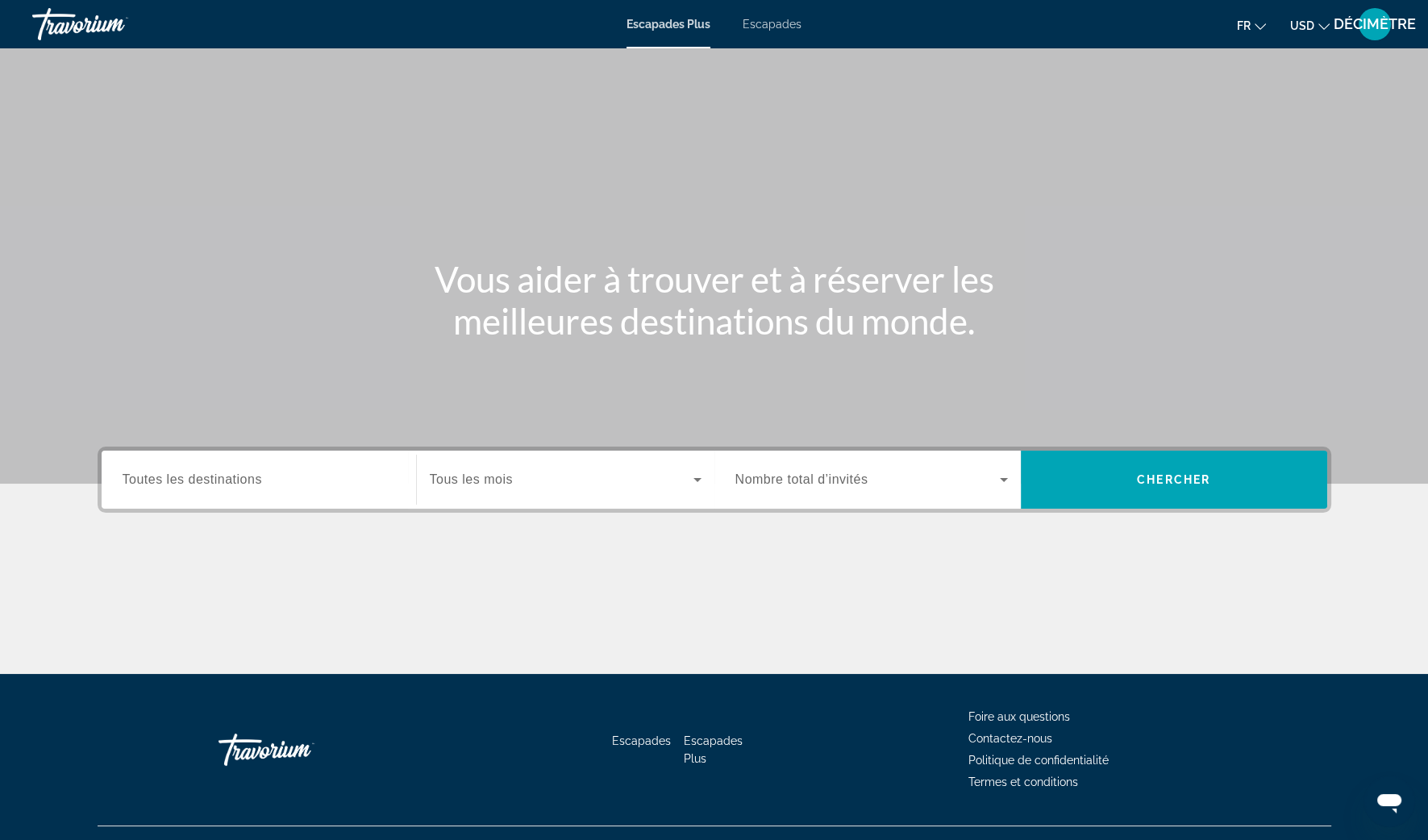
click at [1308, 30] on span "USD" at bounding box center [1303, 25] width 24 height 13
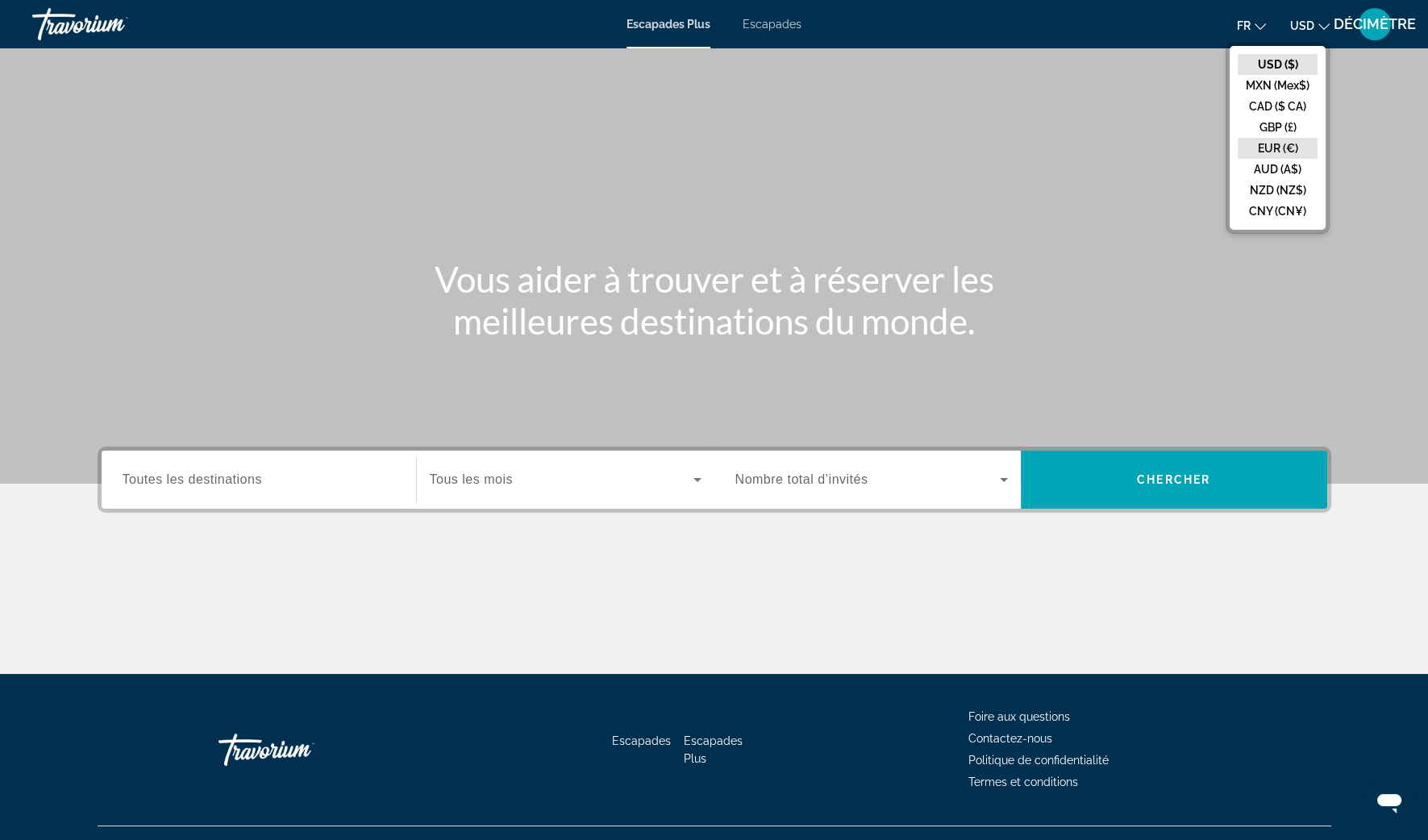
click at [1287, 143] on button "EUR (€)" at bounding box center [1277, 148] width 80 height 21
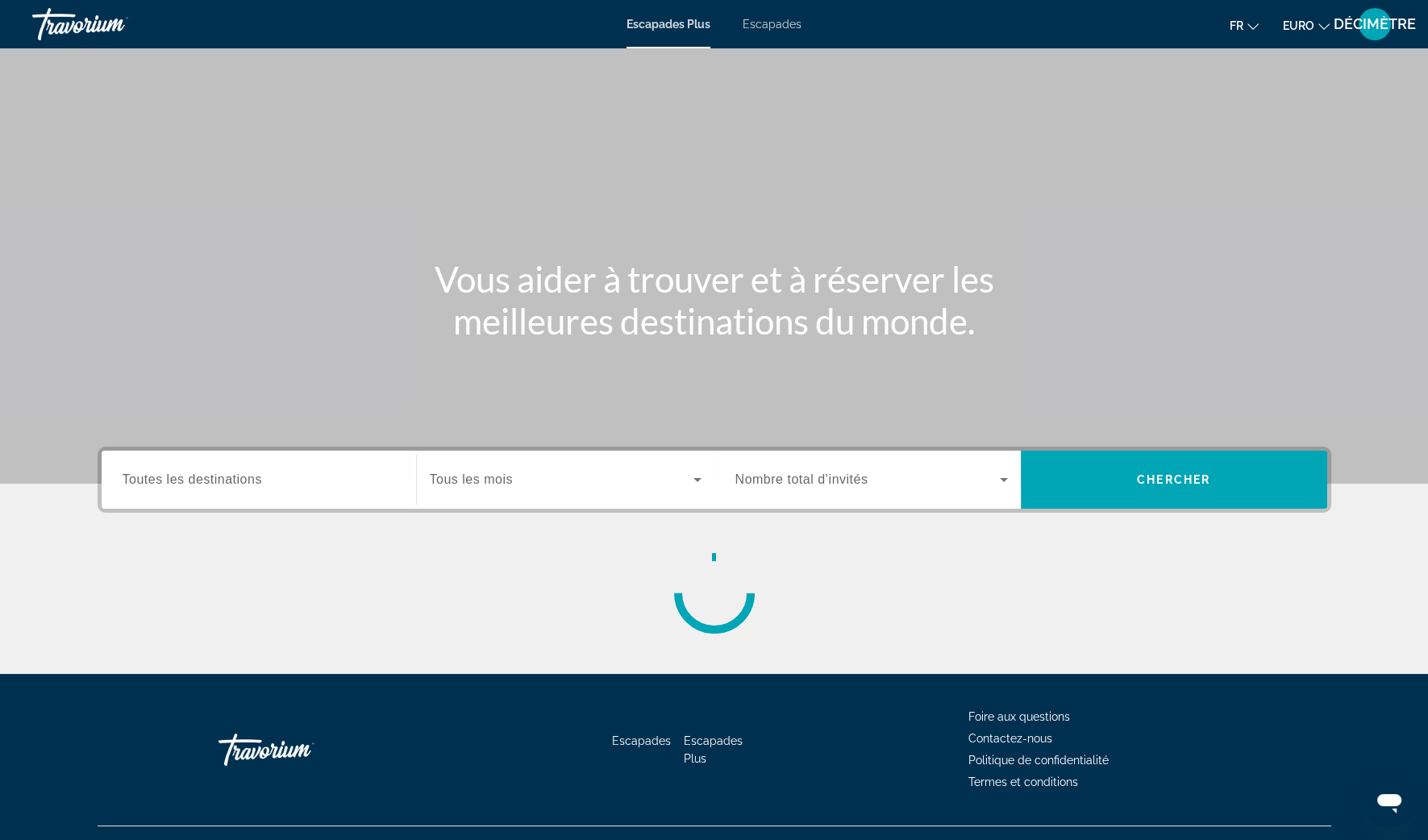
click at [773, 31] on div "Escapades Plus Escapades Fr English Español Français Italiano Português русский…" at bounding box center [714, 24] width 1428 height 42
click at [757, 19] on span "Escapades" at bounding box center [772, 24] width 59 height 13
click at [619, 487] on span "Widget de recherche" at bounding box center [562, 480] width 264 height 19
click at [619, 487] on div "Widget de recherche" at bounding box center [562, 480] width 264 height 19
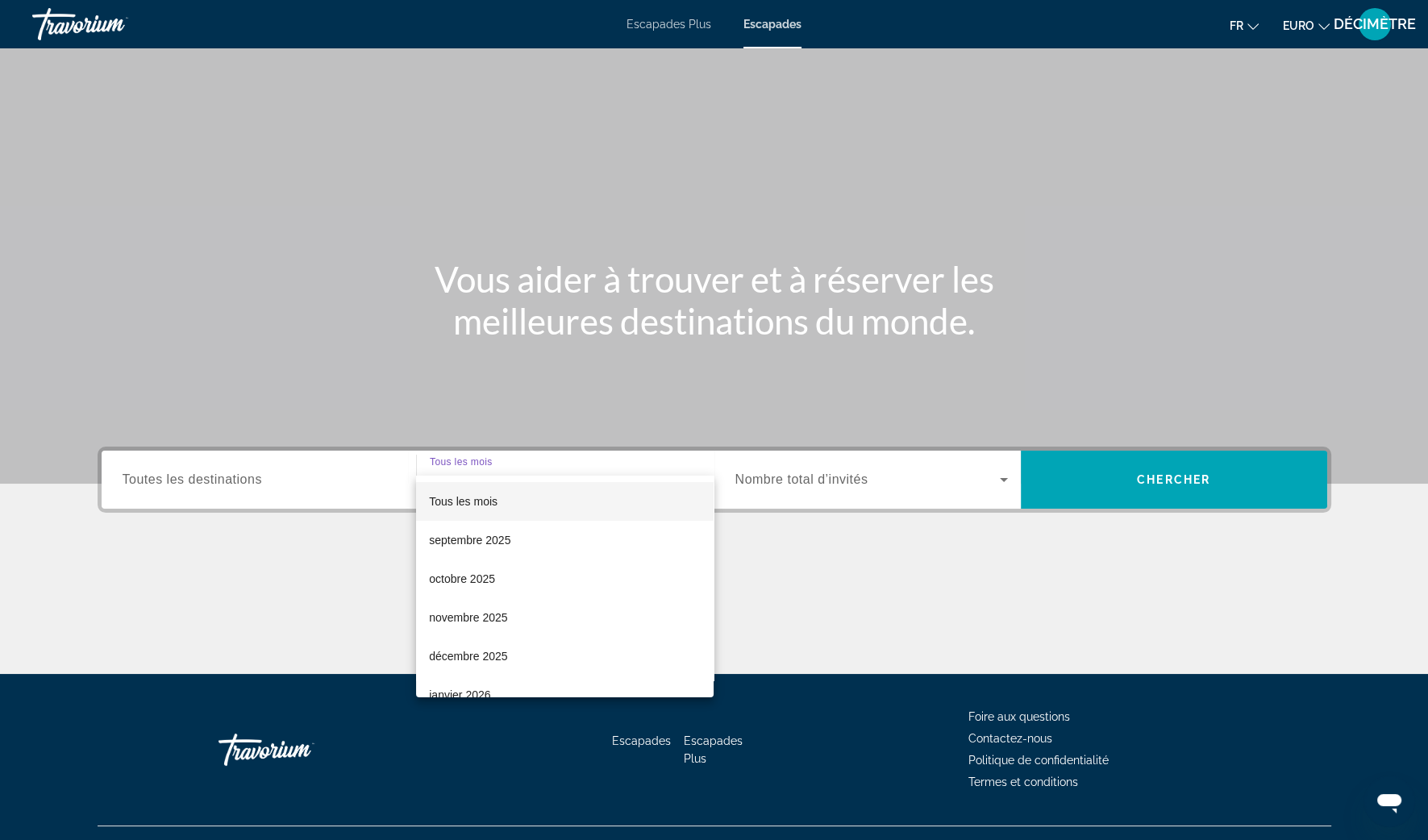
scroll to position [30, 0]
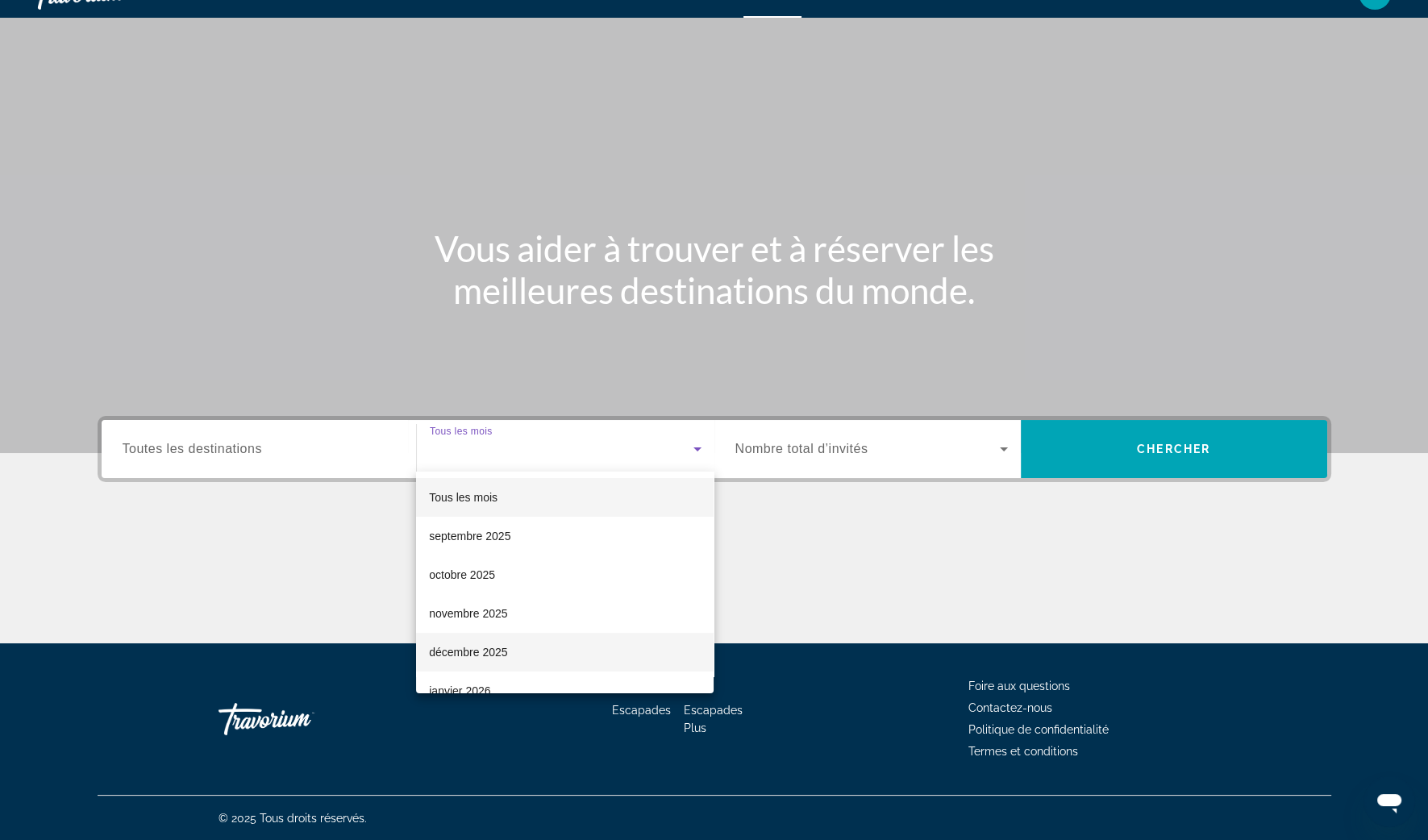
click at [463, 654] on font "décembre 2025" at bounding box center [468, 652] width 78 height 13
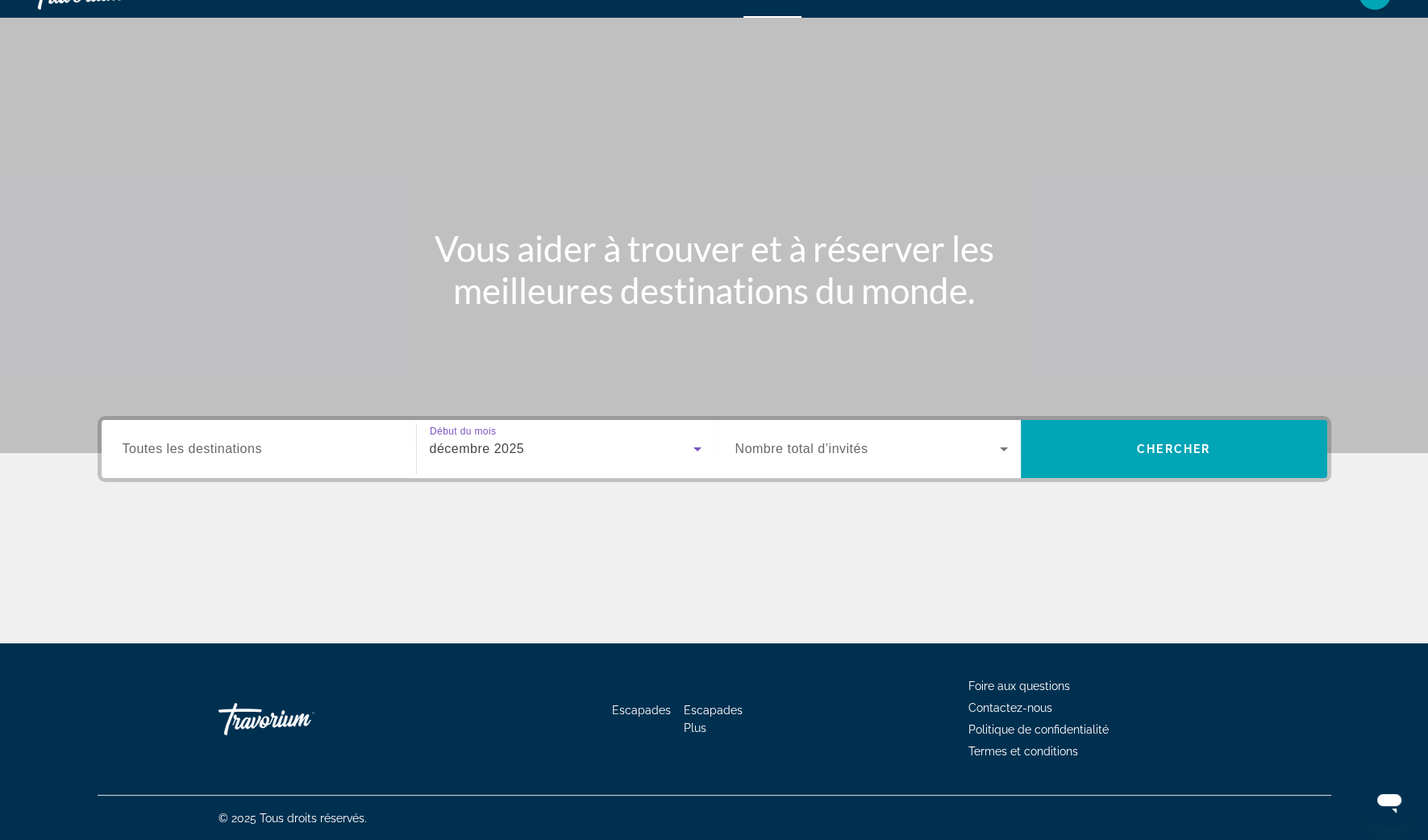
click at [999, 453] on icon "Widget de recherche" at bounding box center [1004, 449] width 19 height 19
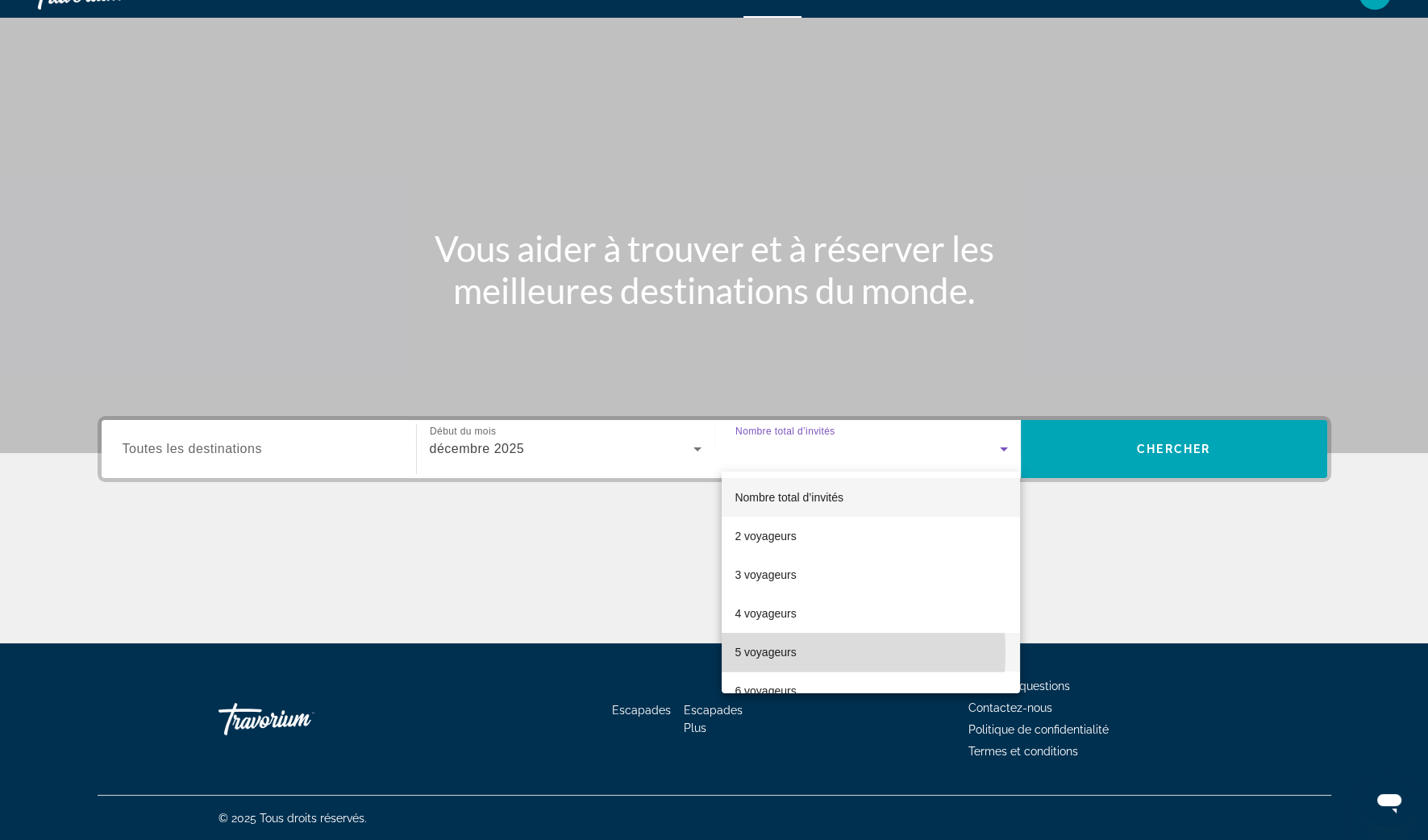
click at [751, 653] on font "5 voyageurs" at bounding box center [765, 652] width 61 height 13
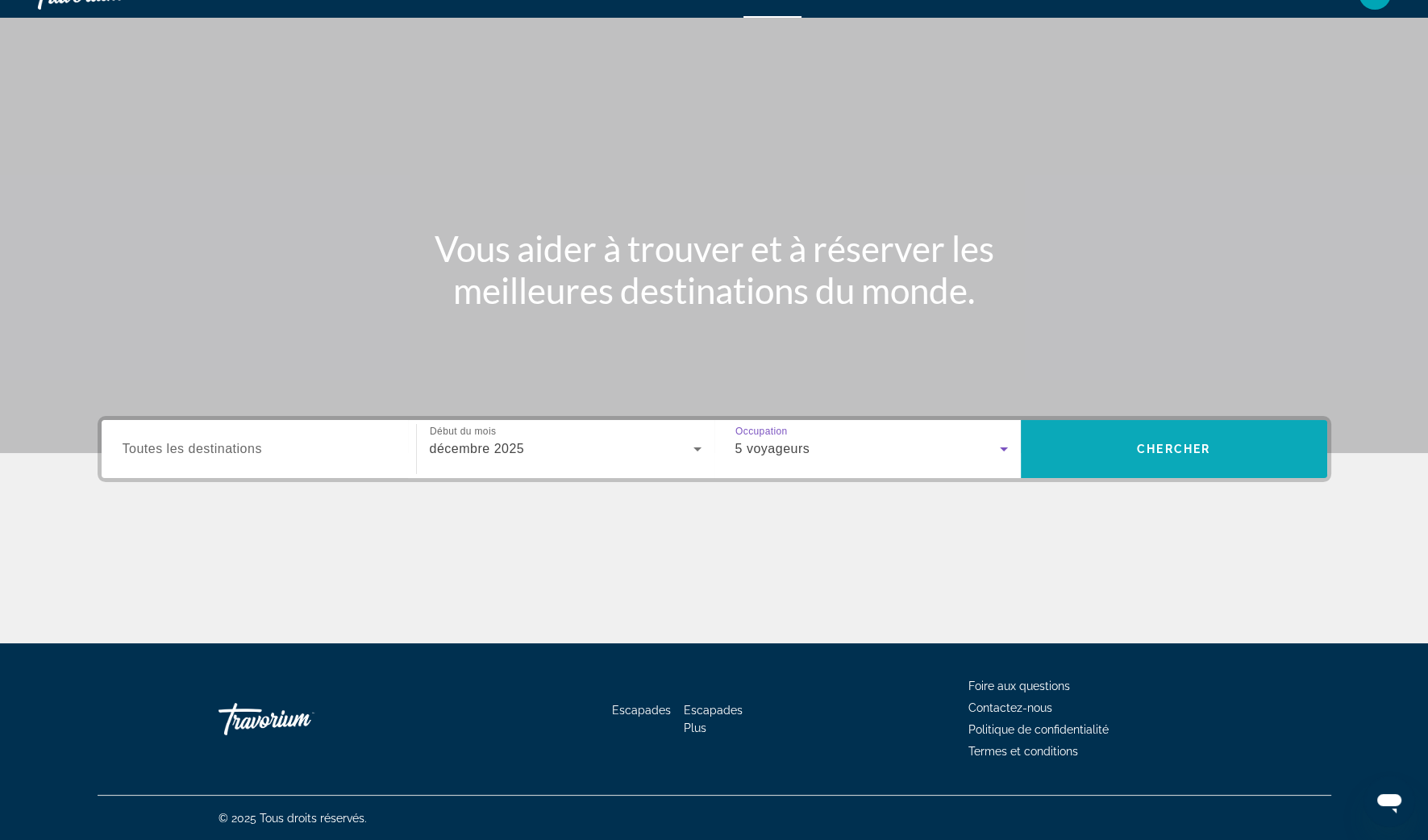
click at [1177, 454] on span "Chercher" at bounding box center [1174, 448] width 73 height 13
